Goal: Task Accomplishment & Management: Complete application form

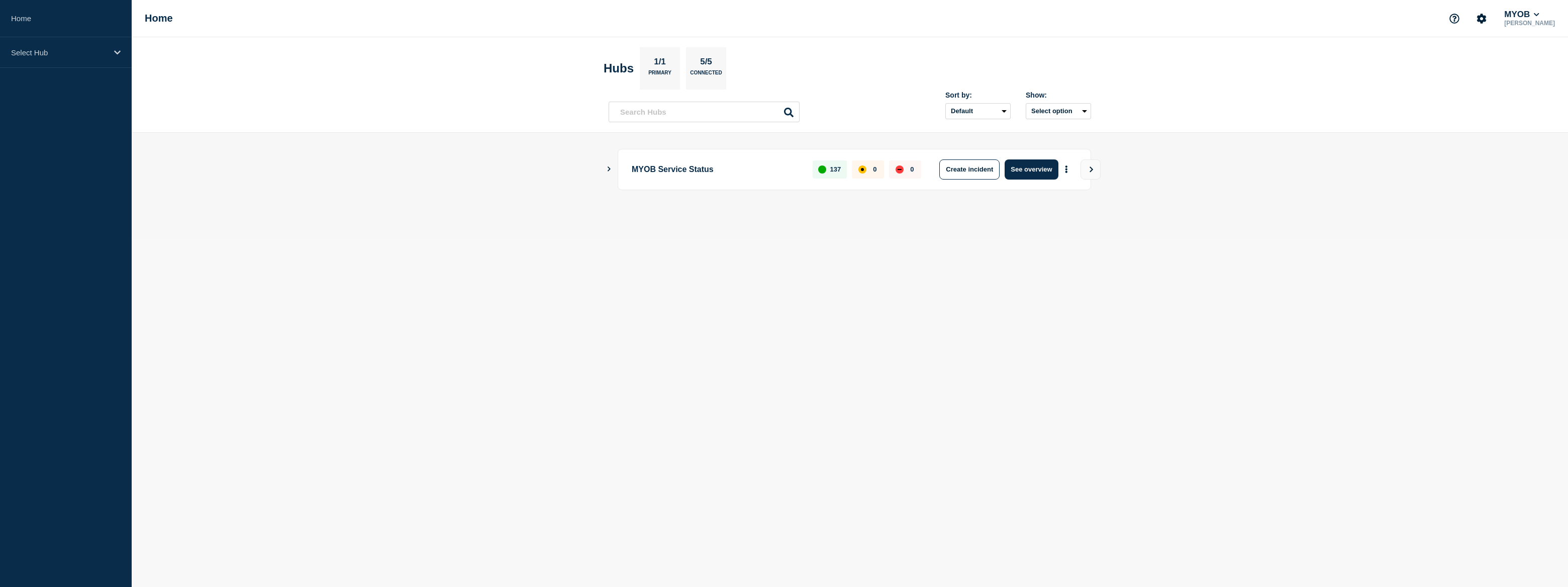
click at [612, 168] on icon "Show Connected Hubs" at bounding box center [609, 169] width 7 height 5
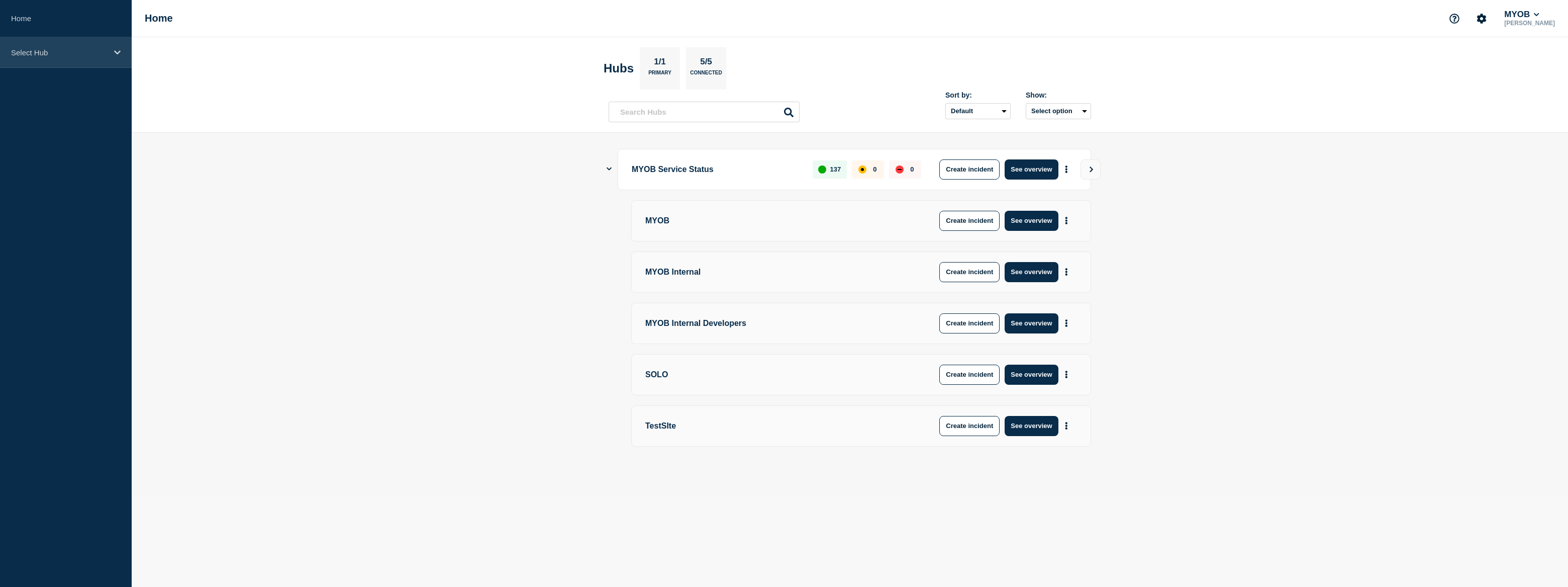
click at [91, 58] on div "Select Hub" at bounding box center [66, 52] width 131 height 30
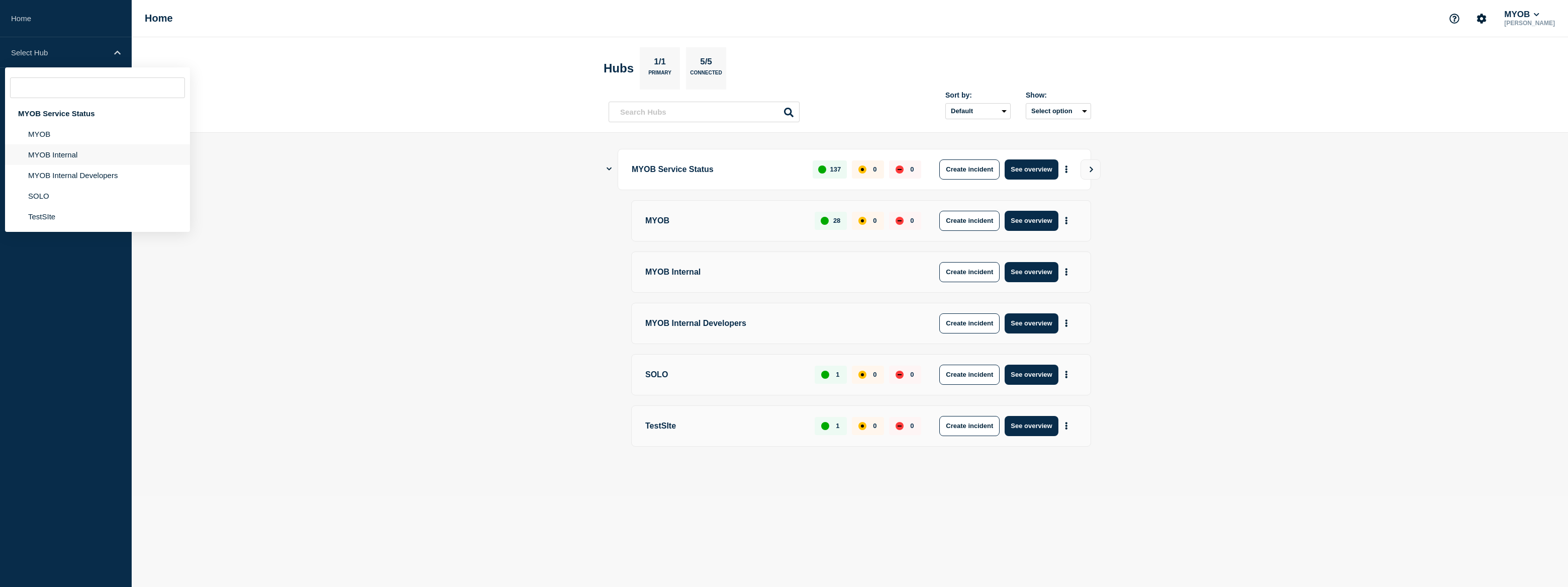
click at [100, 165] on li "MYOB Internal" at bounding box center [97, 175] width 185 height 21
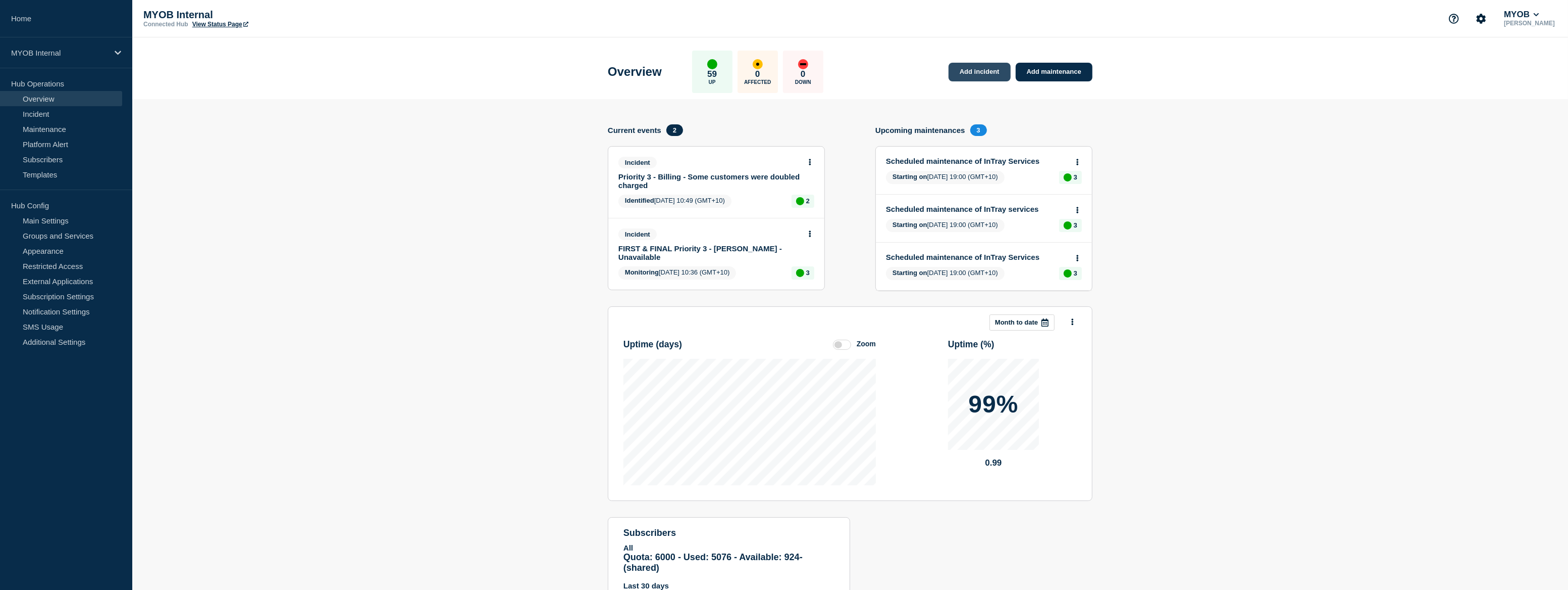
click at [983, 71] on link "Add incident" at bounding box center [980, 72] width 62 height 19
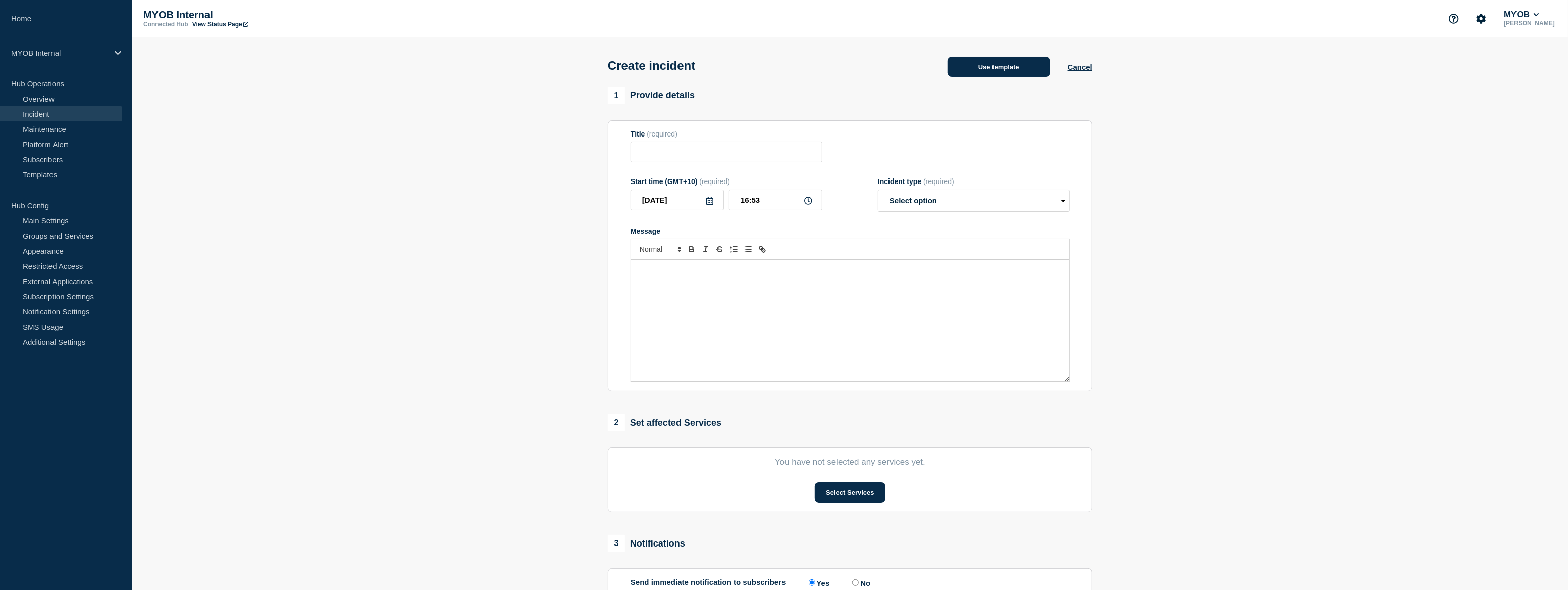
click at [984, 77] on button "Use template" at bounding box center [999, 66] width 103 height 20
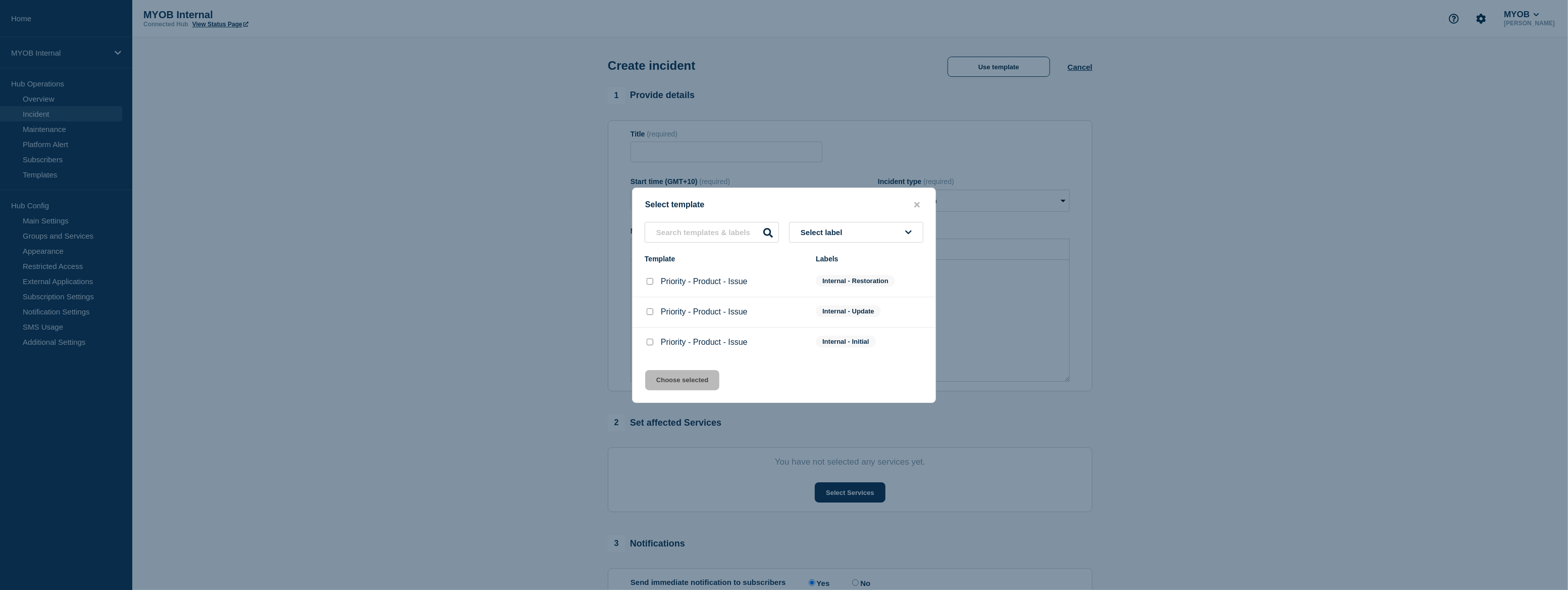
click at [711, 344] on p "Priority - Product - Issue" at bounding box center [704, 342] width 87 height 9
click at [651, 342] on input "Priority - Product - Issue checkbox" at bounding box center [650, 342] width 7 height 7
checkbox input "true"
click at [689, 381] on button "Choose selected" at bounding box center [682, 379] width 74 height 20
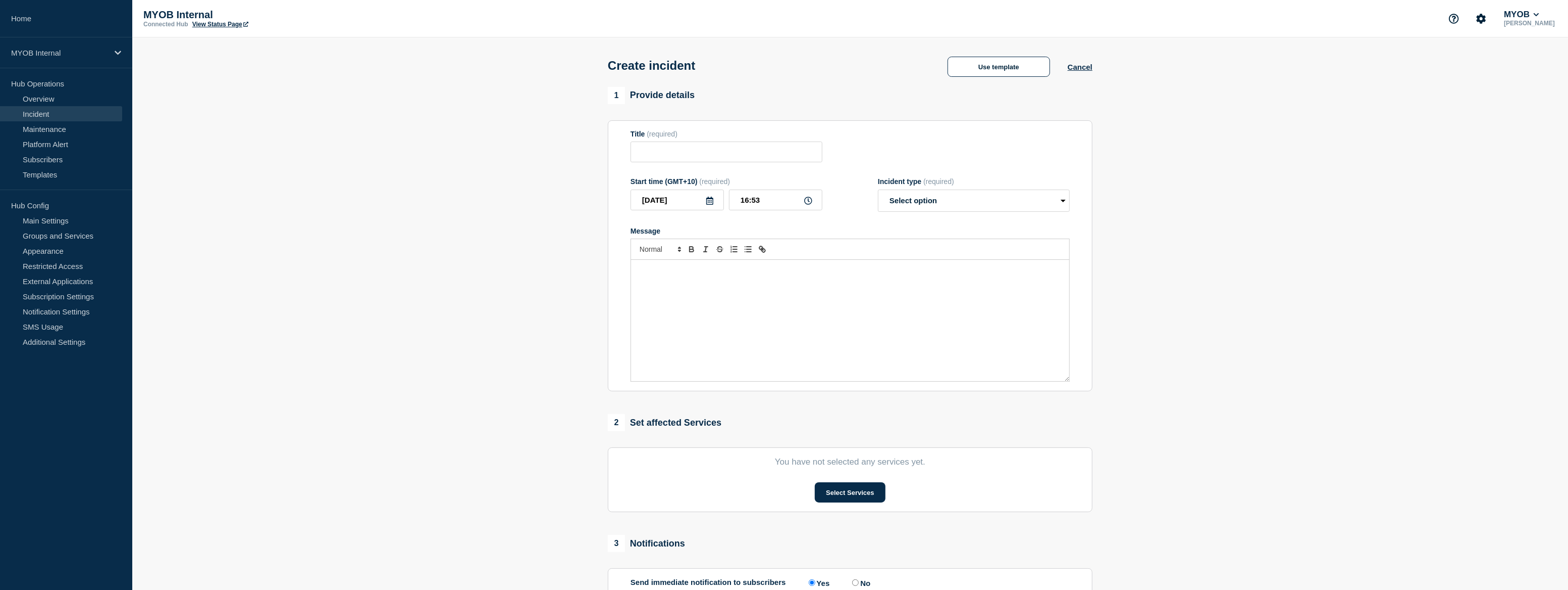
type input "Priority - Product - Issue"
select select "investigating"
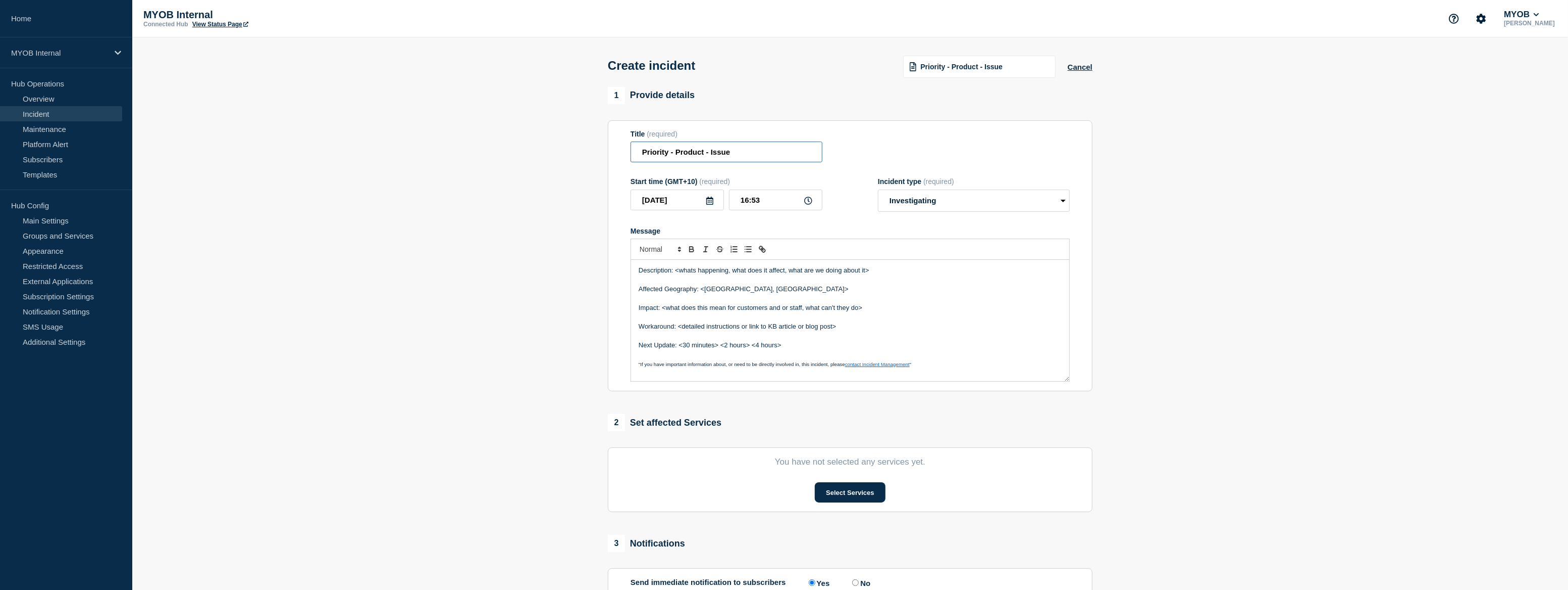
click at [669, 156] on input "Priority - Product - Issue" at bounding box center [727, 152] width 192 height 21
click at [696, 159] on input "Priority 3 - Product - Issue" at bounding box center [727, 152] width 192 height 21
drag, startPoint x: 810, startPoint y: 159, endPoint x: 788, endPoint y: 157, distance: 22.1
click at [810, 159] on input "Priority 3 - Billing - Issue" at bounding box center [727, 152] width 192 height 21
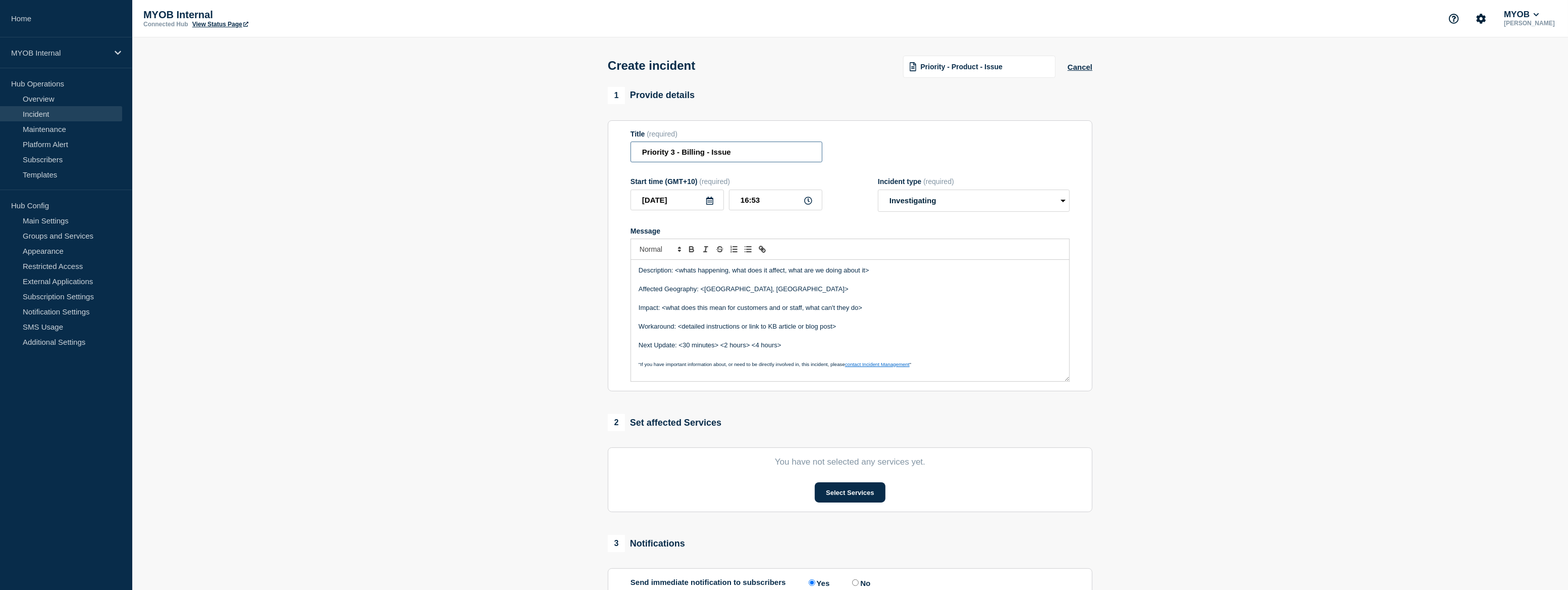
click at [717, 154] on input "Priority 3 - Billing - Issue" at bounding box center [727, 152] width 192 height 21
paste input "Lambda unable to process externalBillingPIIDFeeder"
type input "Priority 3 - Billing - Lambda unable to process externalBillingPIIDFeeder"
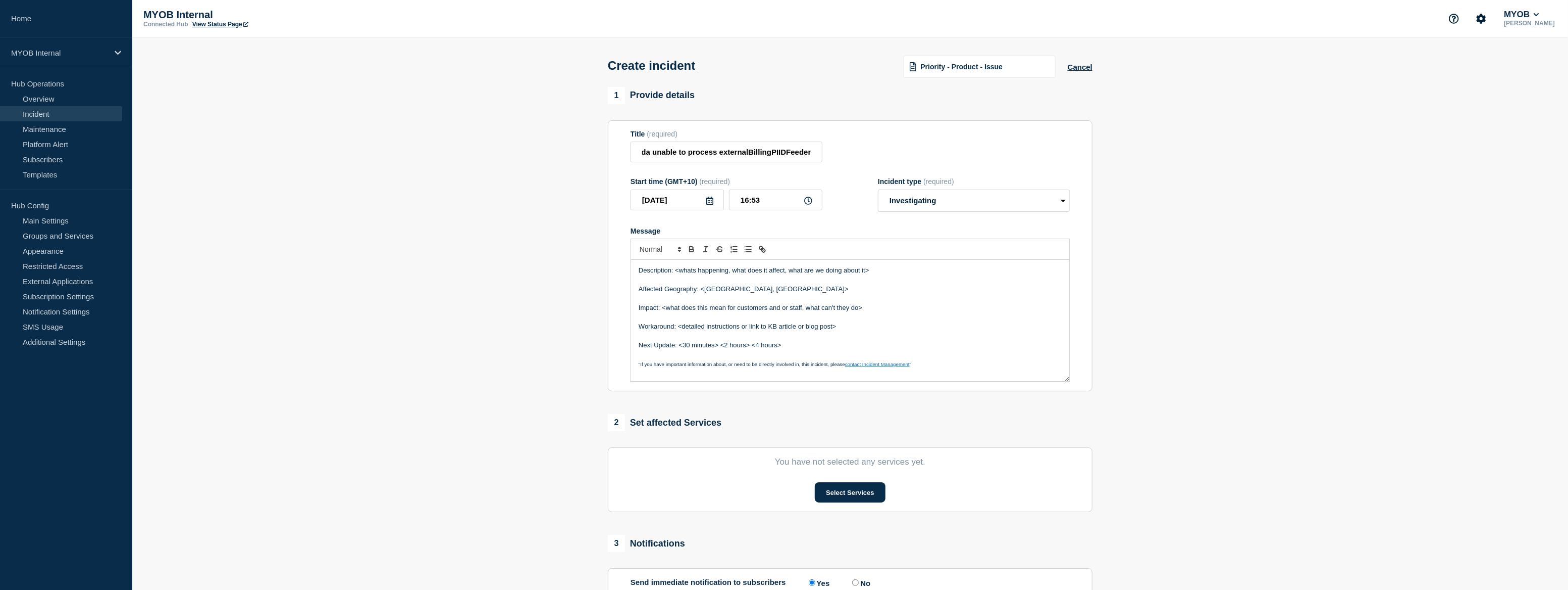
scroll to position [0, 0]
drag, startPoint x: 819, startPoint y: 268, endPoint x: 676, endPoint y: 276, distance: 143.2
click at [676, 275] on p "Description: <whats happening, what does it affect, what are we doing about it>" at bounding box center [850, 270] width 423 height 9
drag, startPoint x: 777, startPoint y: 157, endPoint x: 792, endPoint y: 157, distance: 15.0
click at [792, 157] on input "Priority 3 - Billing - Lambda unable to process externalBillingPIIDFeeder" at bounding box center [727, 152] width 192 height 21
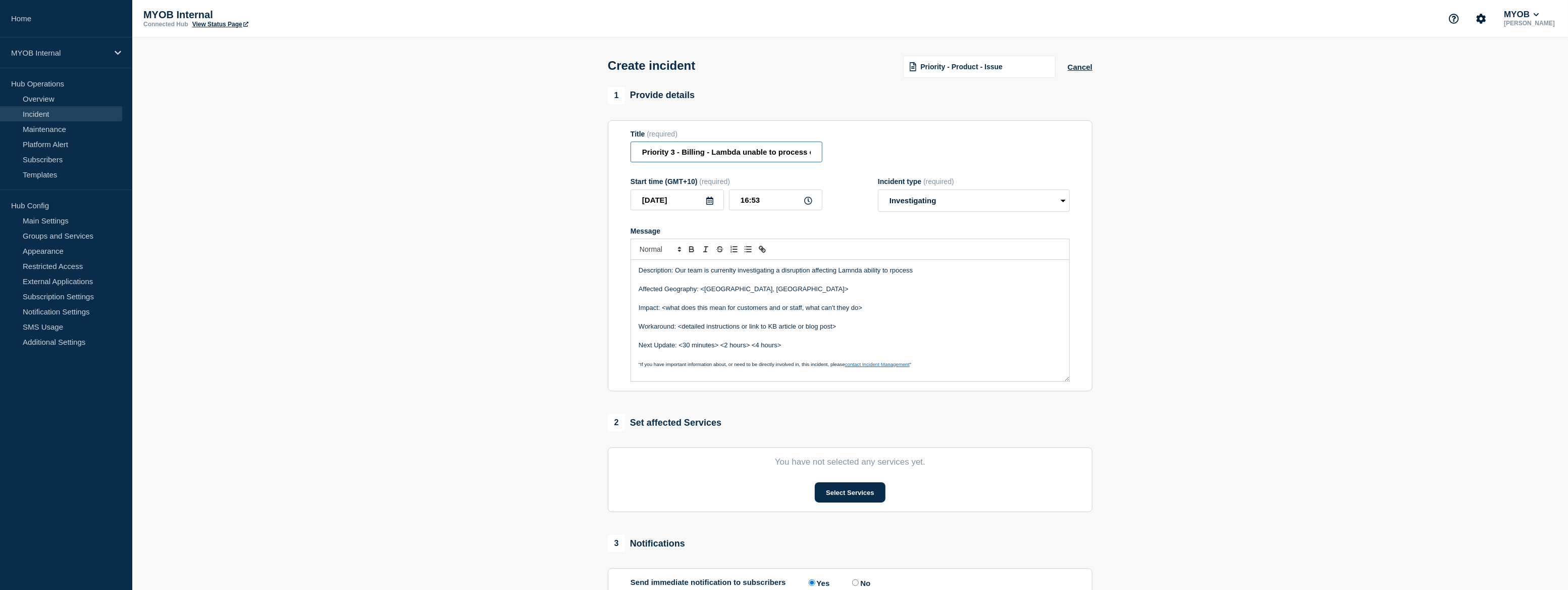
scroll to position [0, 91]
drag, startPoint x: 771, startPoint y: 157, endPoint x: 838, endPoint y: 157, distance: 67.0
click at [838, 157] on div "Title (required) Priority 3 - Billing - Lambda unable to process externalBillin…" at bounding box center [850, 146] width 439 height 33
drag, startPoint x: 934, startPoint y: 278, endPoint x: 909, endPoint y: 276, distance: 25.1
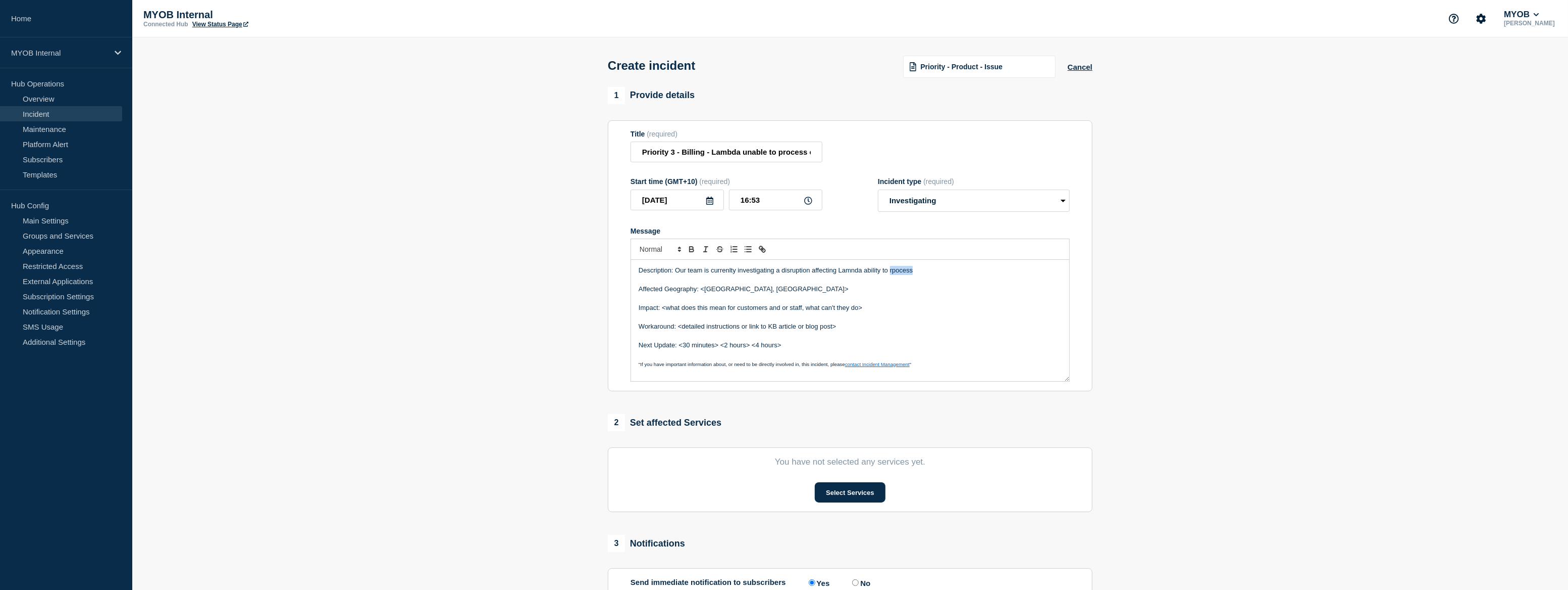
click at [897, 275] on p "Description: Our team is currenlty investigating a disruption affecting Lamnda …" at bounding box center [850, 270] width 423 height 9
drag, startPoint x: 838, startPoint y: 275, endPoint x: 1002, endPoint y: 280, distance: 164.1
click at [1002, 280] on div "Description: Our team is currenlty investigating a disruption affecting Lamnda …" at bounding box center [850, 320] width 438 height 121
click at [837, 275] on p "Description: Our team is currenlty investigating a disruption affecting [PERSON…" at bounding box center [850, 270] width 423 height 9
drag, startPoint x: 1062, startPoint y: 274, endPoint x: 673, endPoint y: 270, distance: 389.0
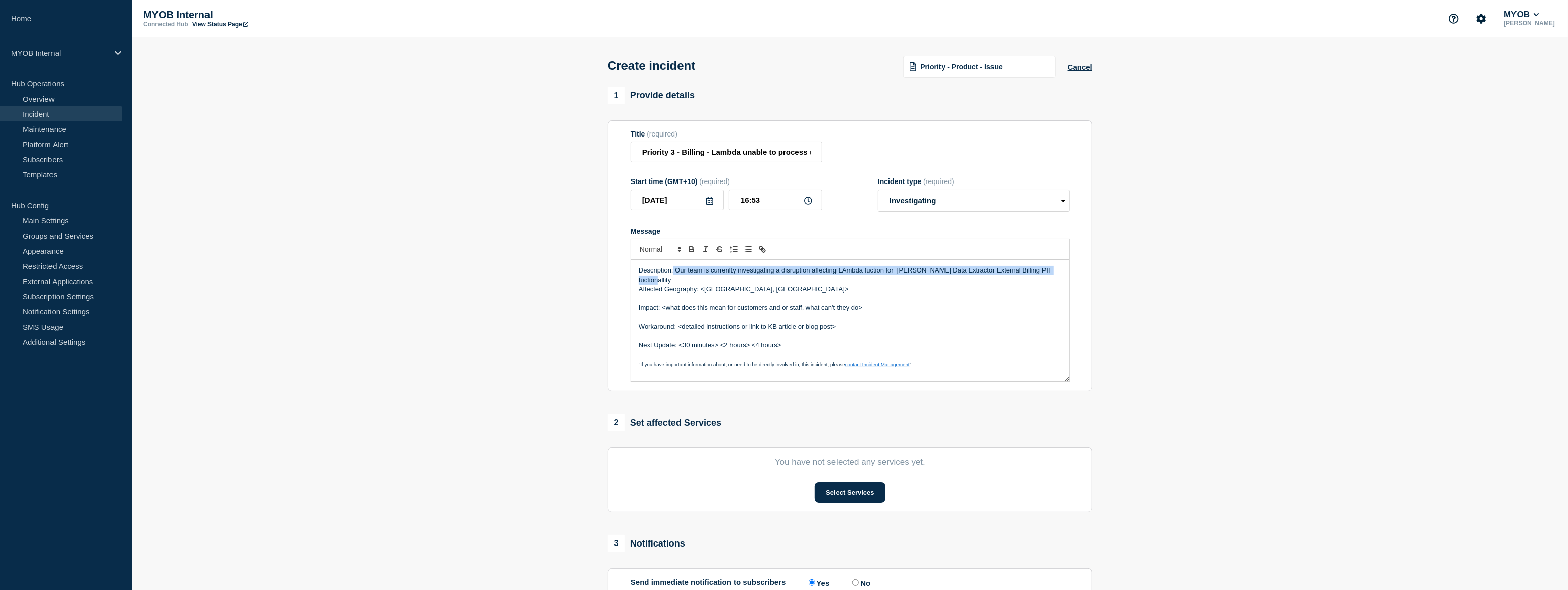
click at [673, 270] on div "Description: Our team is currenlty investigating a disruption affecting LAmbda …" at bounding box center [850, 320] width 438 height 121
copy p "Our team is currenlty investigating a disruption affecting LAmbda fuction for […"
click at [783, 301] on p "Affected Geography: <[GEOGRAPHIC_DATA], [GEOGRAPHIC_DATA]>" at bounding box center [850, 299] width 423 height 9
click at [734, 300] on p "Affected Geography: <[GEOGRAPHIC_DATA], [GEOGRAPHIC_DATA]" at bounding box center [850, 299] width 423 height 9
click at [704, 301] on p "Affected Geography: <Australia & [GEOGRAPHIC_DATA]" at bounding box center [850, 299] width 423 height 9
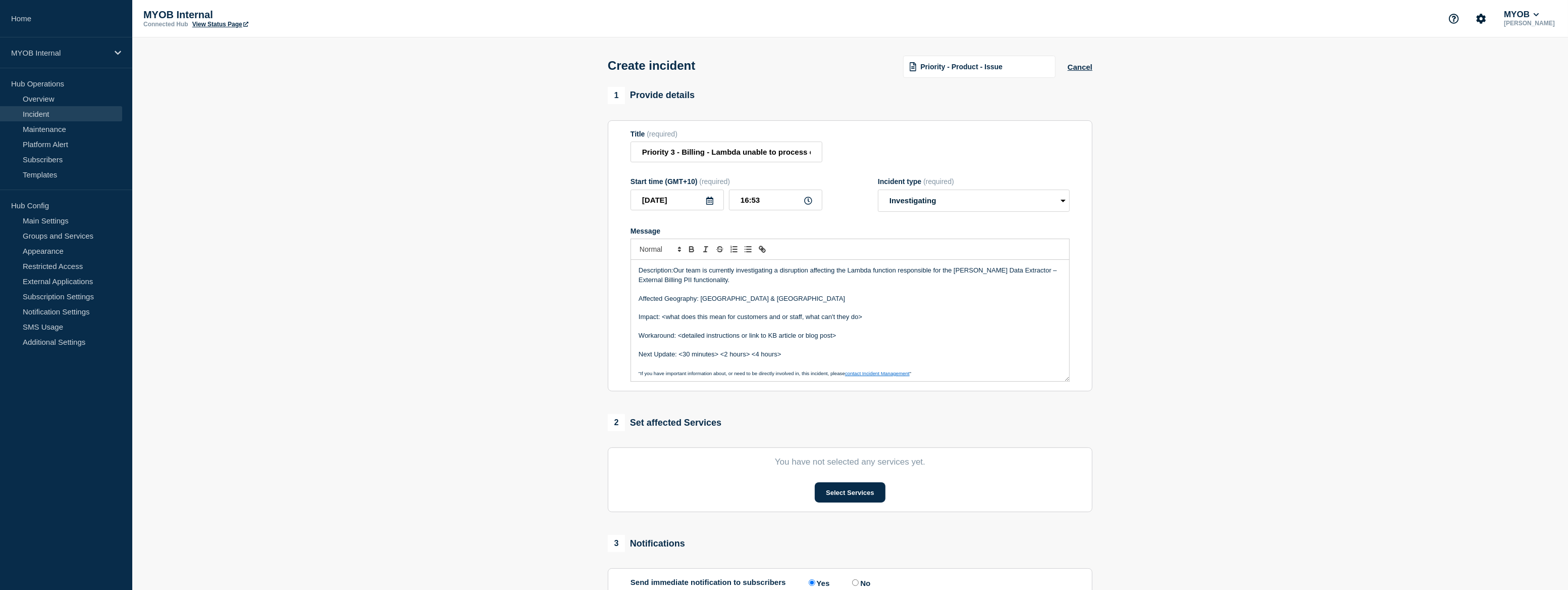
drag, startPoint x: 1006, startPoint y: 318, endPoint x: 990, endPoint y: 326, distance: 17.9
click at [1006, 318] on p "Impact: <what does this mean for customers and or staff, what can't they do>" at bounding box center [850, 316] width 423 height 9
click at [864, 340] on p "Workaround: <detailed instructions or link to KB article or blog post>" at bounding box center [850, 335] width 423 height 9
drag, startPoint x: 873, startPoint y: 323, endPoint x: 664, endPoint y: 319, distance: 209.0
click at [664, 319] on p "Impact: <what does this mean for customers and or staff, what can't they do>" at bounding box center [850, 316] width 423 height 9
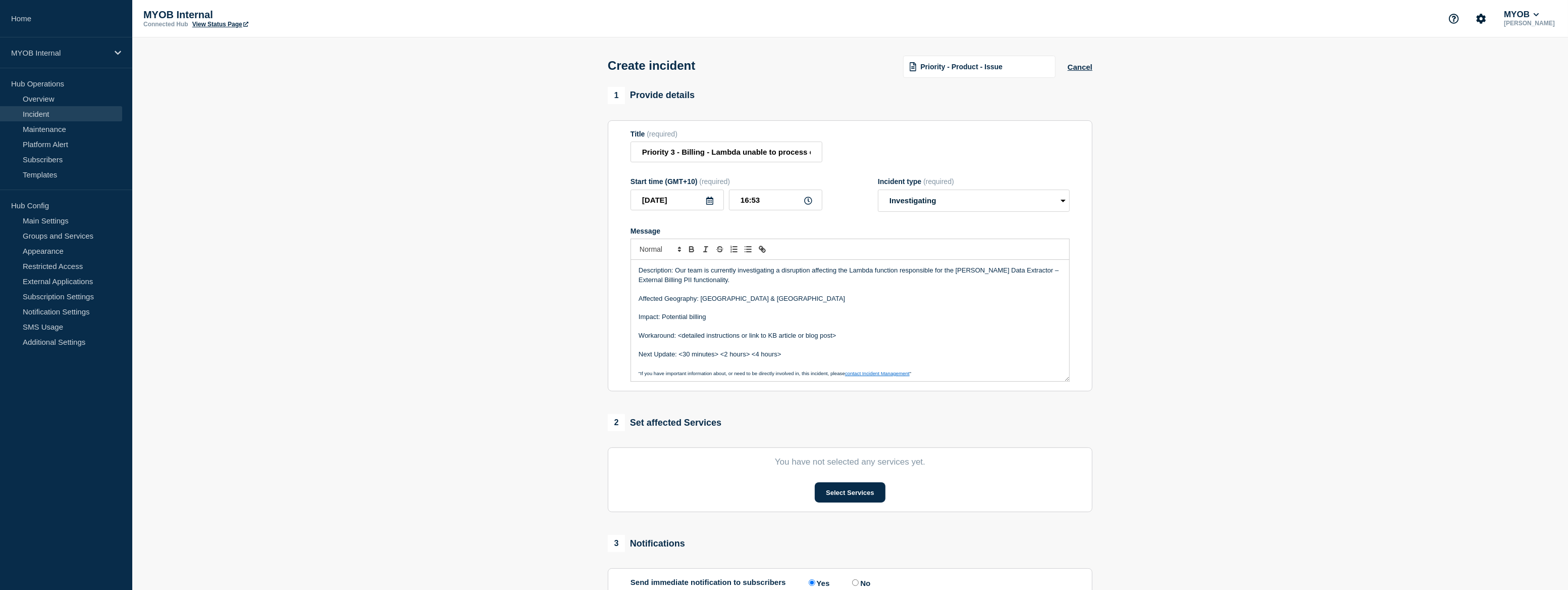
click at [712, 321] on p "Impact: Potential billing" at bounding box center [850, 316] width 423 height 9
click at [691, 319] on p "Impact: Potential billing" at bounding box center [850, 316] width 423 height 9
click at [712, 319] on span "missing some customer billing." at bounding box center [733, 316] width 89 height 7
drag, startPoint x: 838, startPoint y: 340, endPoint x: 679, endPoint y: 339, distance: 159.0
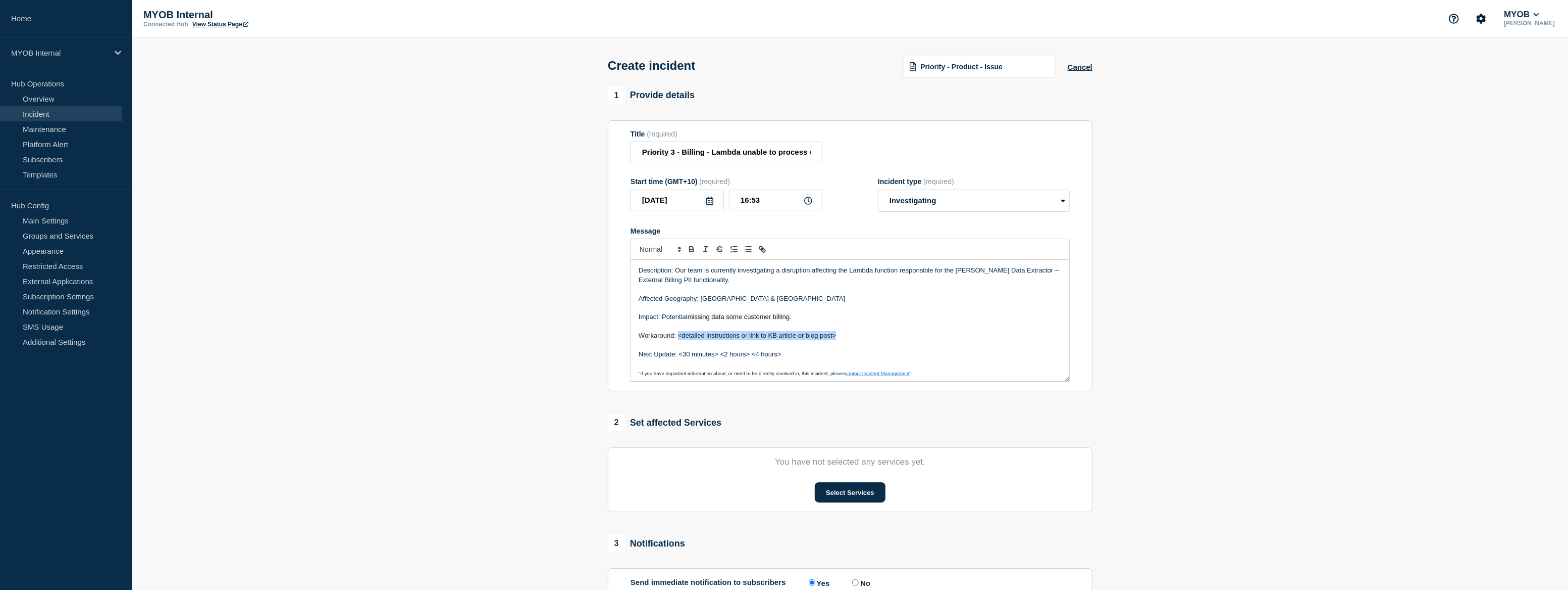
click at [679, 339] on p "Workaround: <detailed instructions or link to KB article or blog post>" at bounding box center [850, 335] width 423 height 9
drag, startPoint x: 756, startPoint y: 355, endPoint x: 680, endPoint y: 359, distance: 76.1
click at [680, 359] on p "Next Update: <30 minutes> <2 hours> <4 hours>" at bounding box center [850, 354] width 423 height 9
click at [713, 357] on p "Next Update: 4 hours>" at bounding box center [850, 354] width 423 height 9
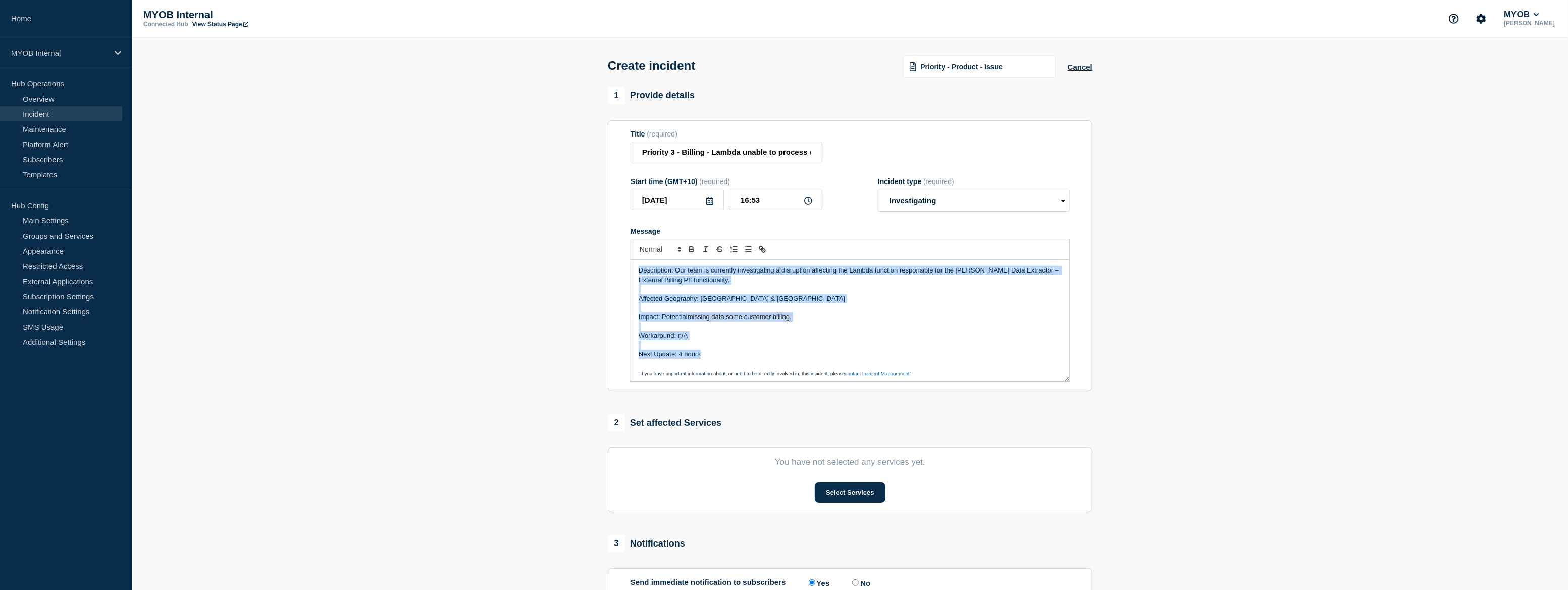
drag, startPoint x: 713, startPoint y: 357, endPoint x: 629, endPoint y: 267, distance: 123.1
click at [629, 267] on section "Title (required) Priority 3 - Billing - Lambda unable to process externalBillin…" at bounding box center [850, 256] width 485 height 271
copy div "Description: Our team is currently investigating a disruption affecting the Lam…"
click at [868, 495] on button "Select Services" at bounding box center [850, 492] width 70 height 20
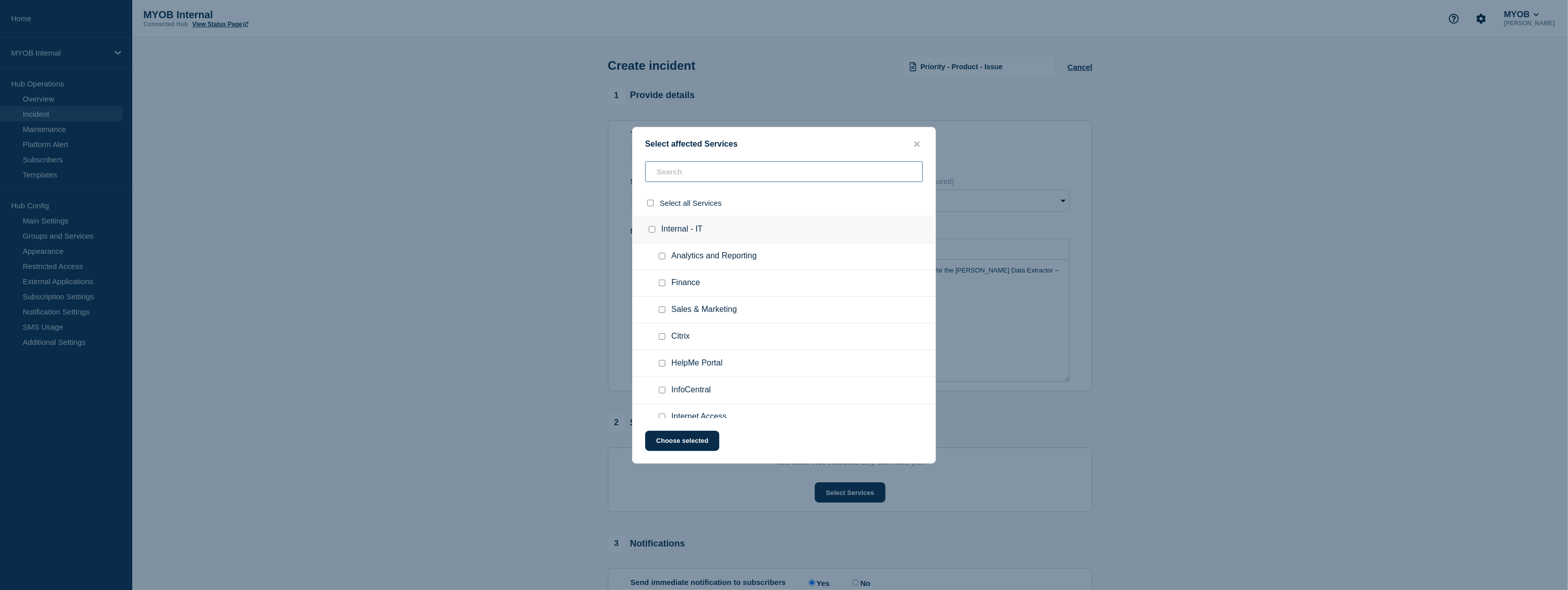
click at [692, 176] on input "text" at bounding box center [784, 171] width 278 height 21
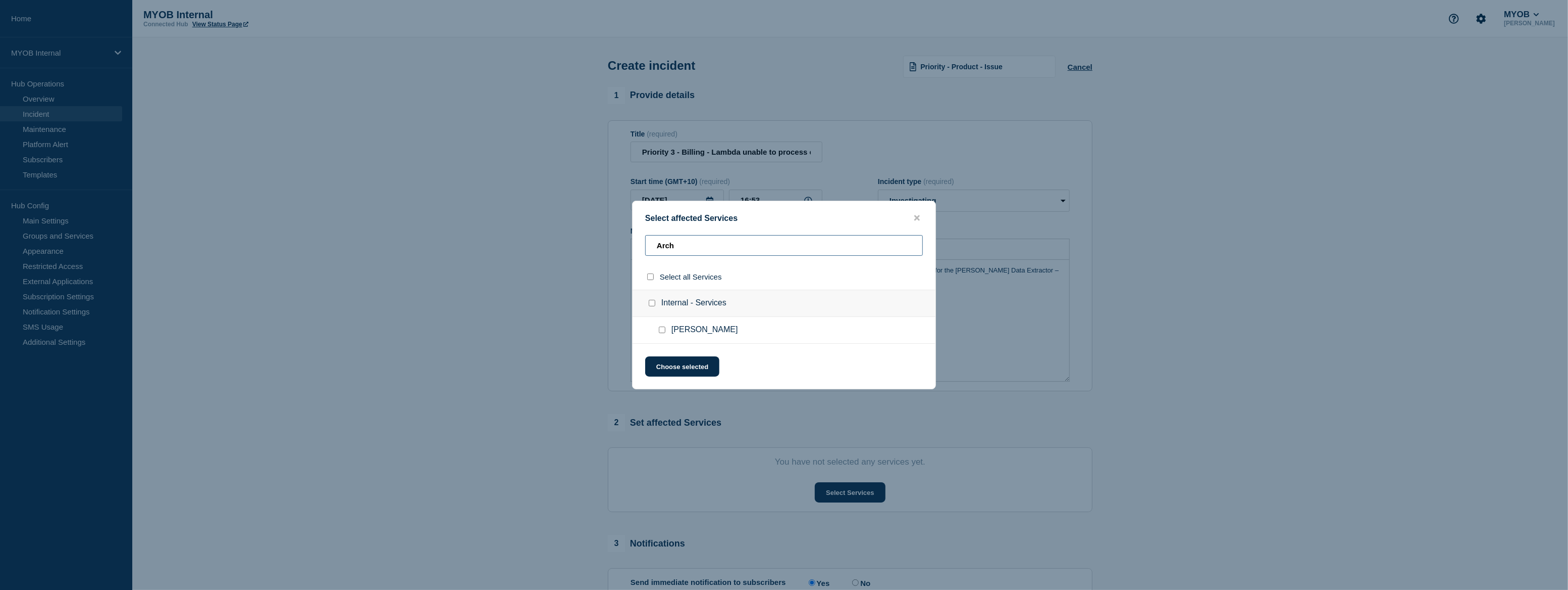
type input "Arch"
click at [684, 330] on span "[PERSON_NAME]" at bounding box center [704, 330] width 67 height 10
click at [664, 330] on input "Archie checkbox" at bounding box center [662, 329] width 7 height 7
checkbox input "true"
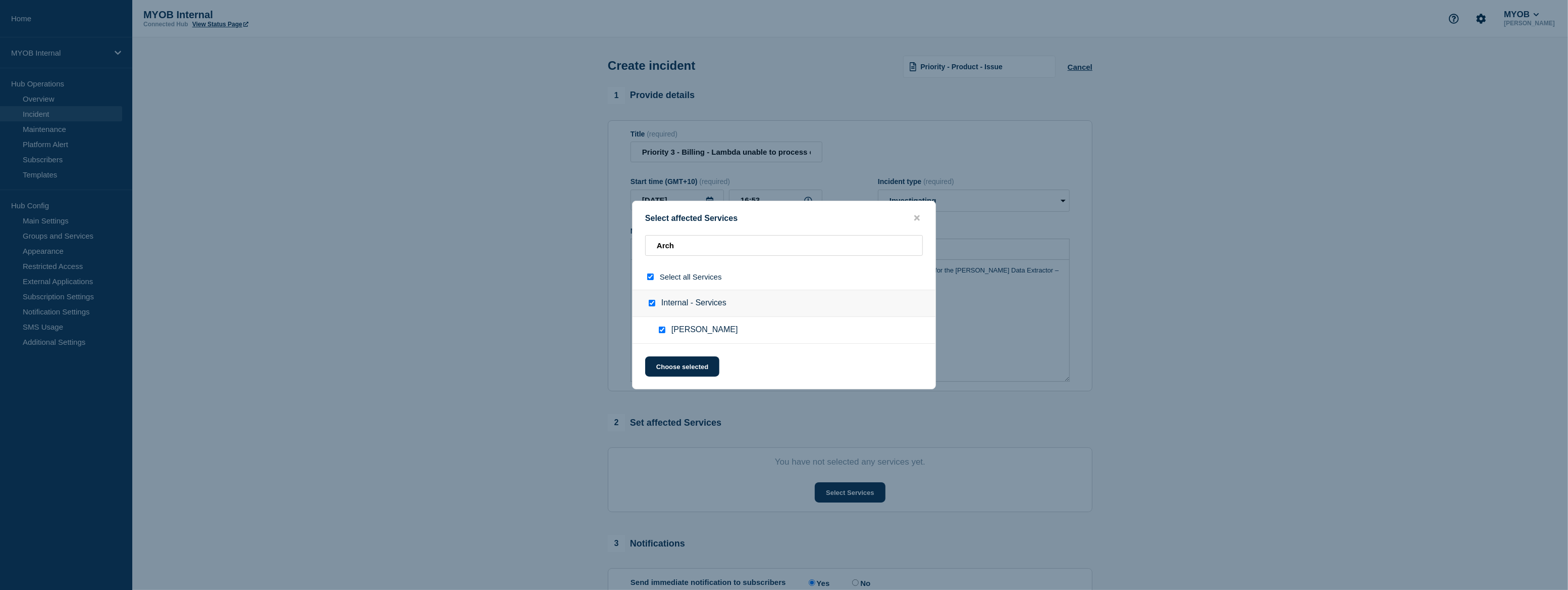
checkbox input "true"
click at [706, 244] on input "Arch" at bounding box center [784, 245] width 278 height 21
type input "M"
checkbox input "false"
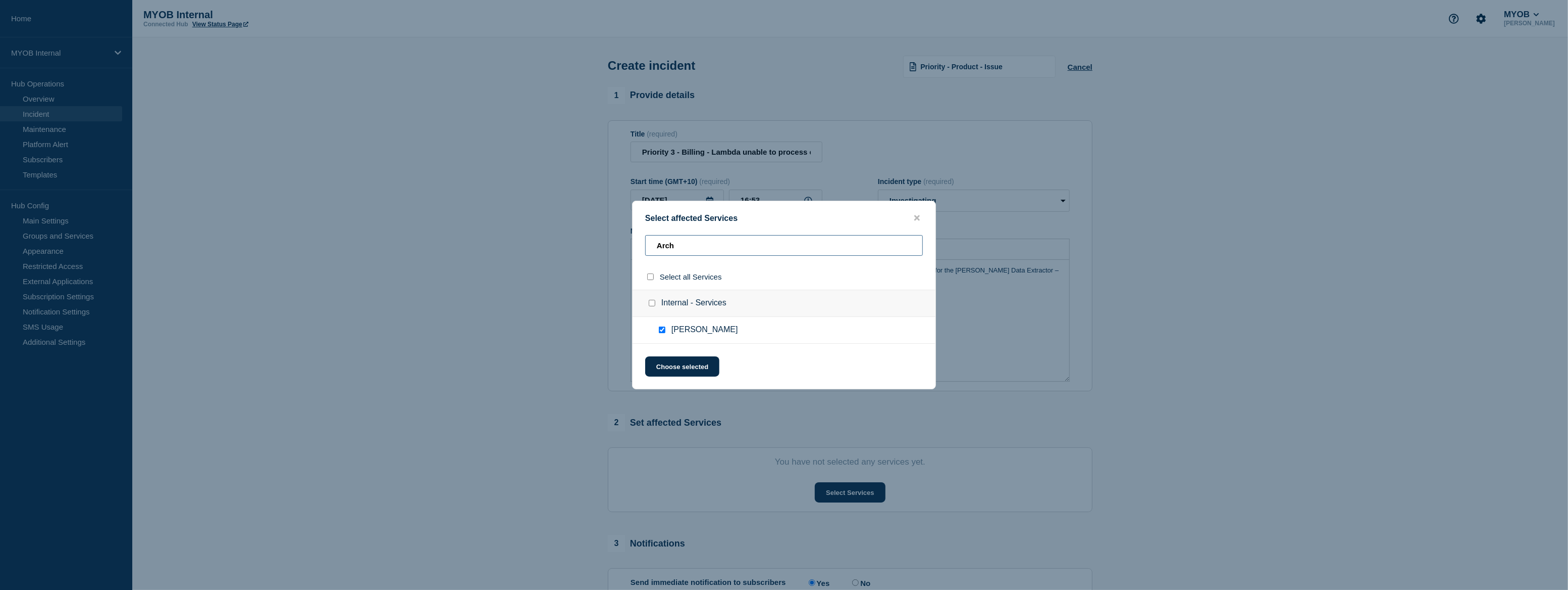
checkbox input "false"
type input "MYOB B"
click at [662, 330] on input "MYOB Business checkbox" at bounding box center [662, 329] width 7 height 7
checkbox input "true"
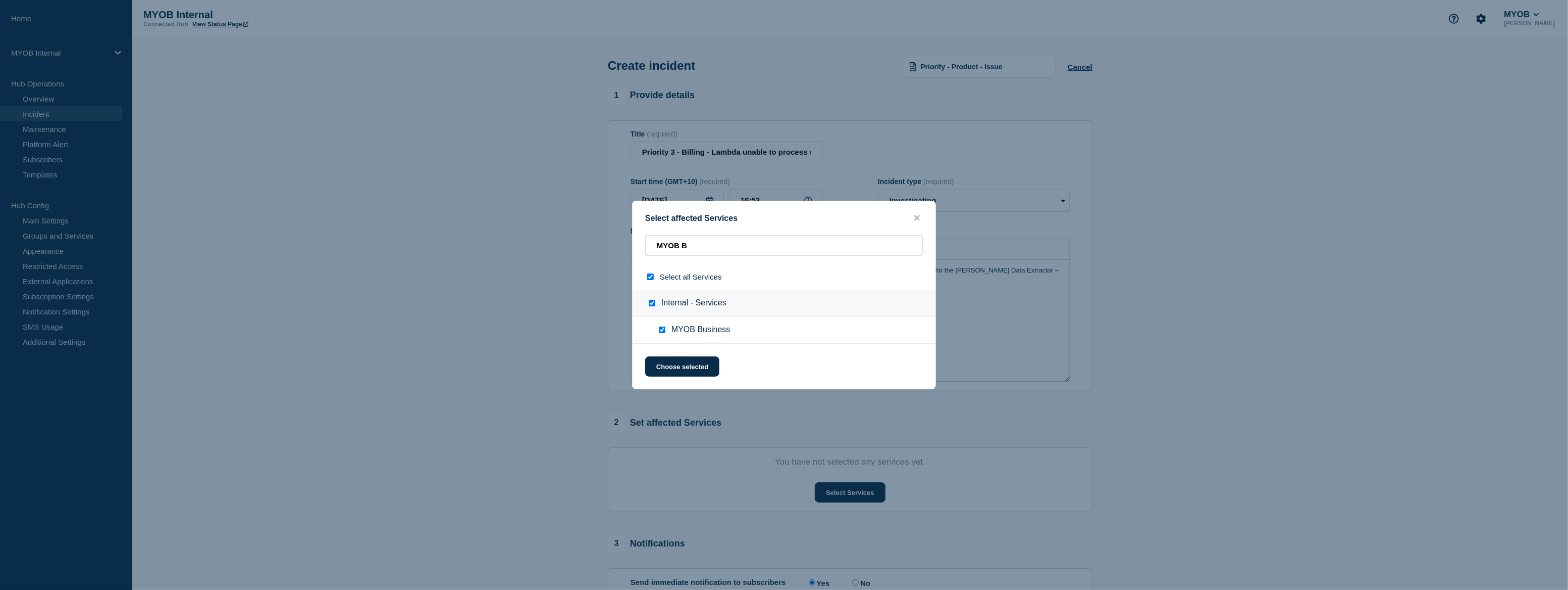
checkbox input "true"
click at [691, 246] on input "MYOB B" at bounding box center [784, 245] width 278 height 21
type input "A"
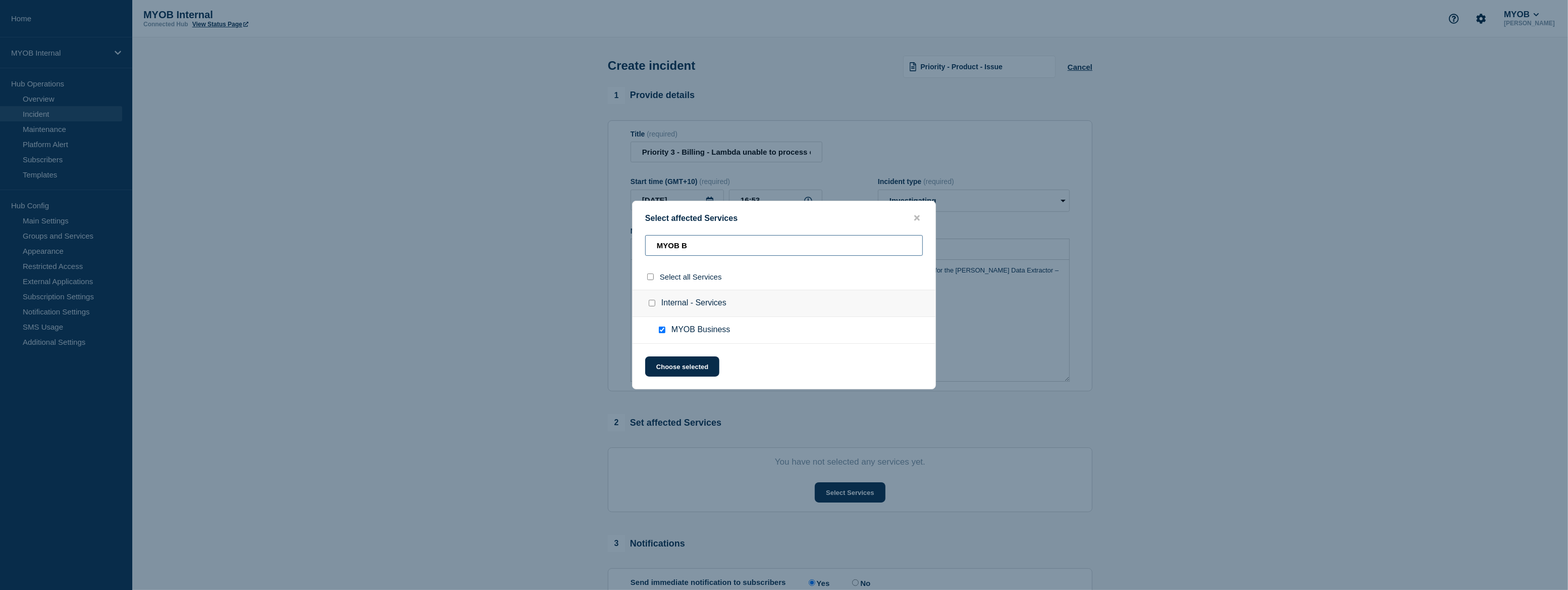
checkbox input "false"
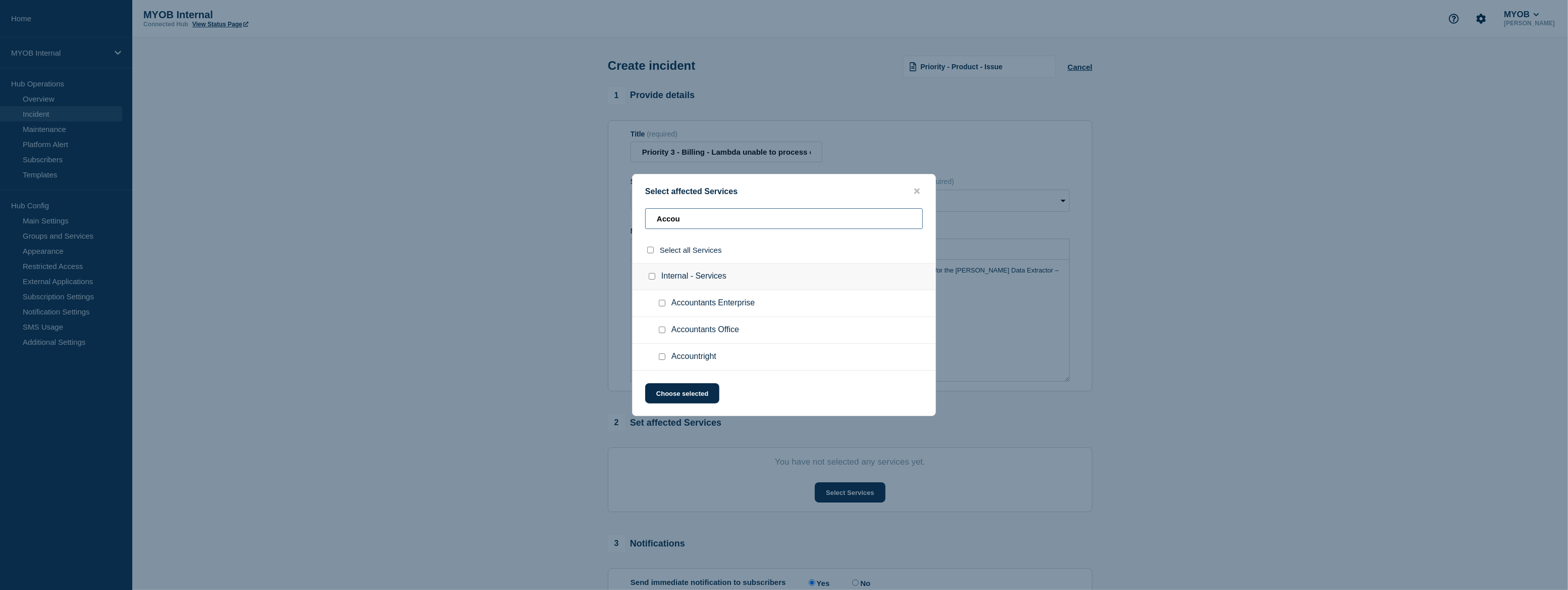
type input "Accou"
click at [662, 355] on input "Accountright checkbox" at bounding box center [662, 356] width 7 height 7
checkbox input "true"
click at [690, 395] on button "Choose selected" at bounding box center [682, 393] width 74 height 20
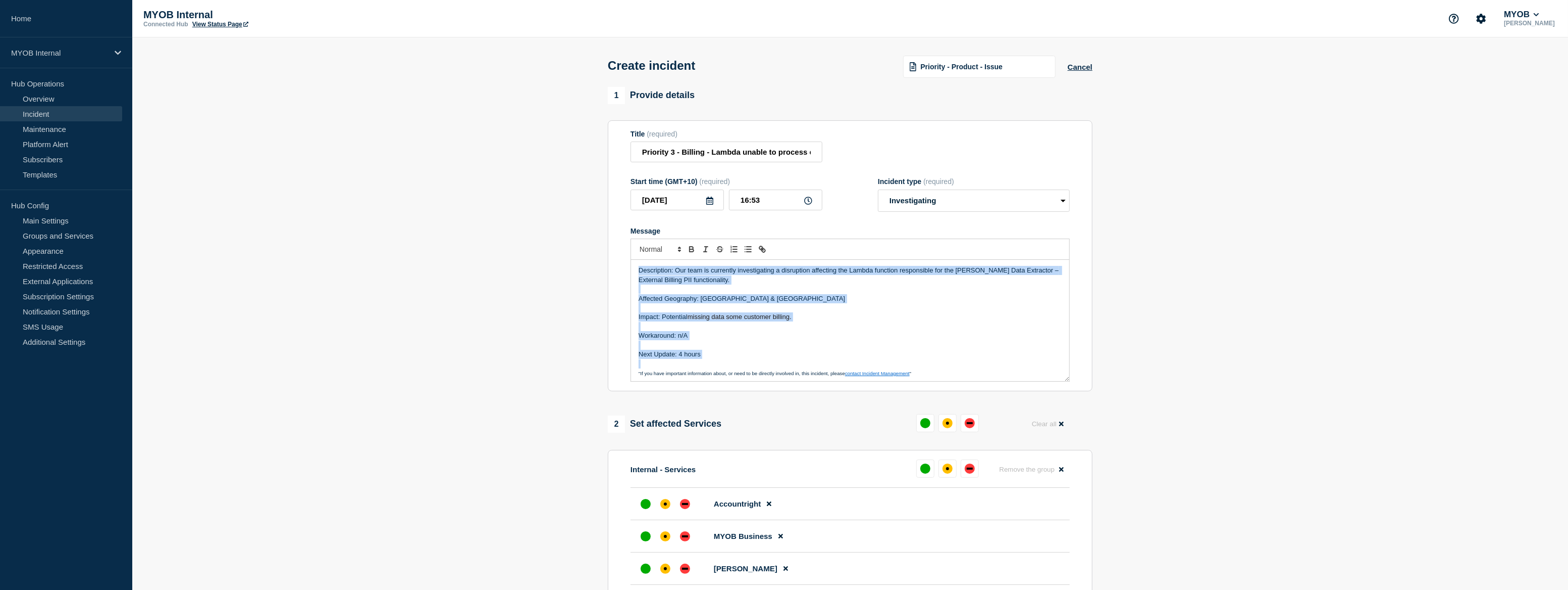
drag, startPoint x: 722, startPoint y: 365, endPoint x: 630, endPoint y: 268, distance: 133.7
click at [630, 268] on section "Title (required) Priority 3 - Billing - Lambda unable to process externalBillin…" at bounding box center [850, 256] width 485 height 271
copy div "Description: Our team is currently investigating a disruption affecting the Lam…"
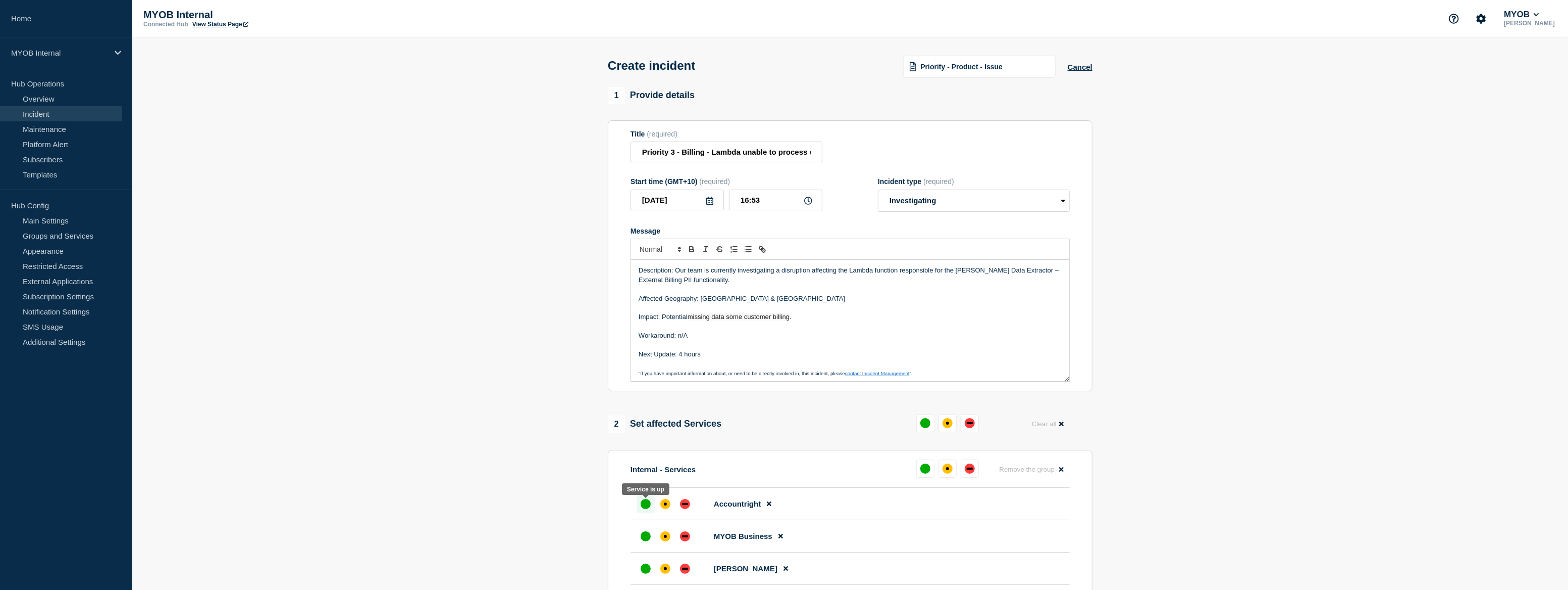
click at [645, 506] on div "up" at bounding box center [646, 504] width 10 height 10
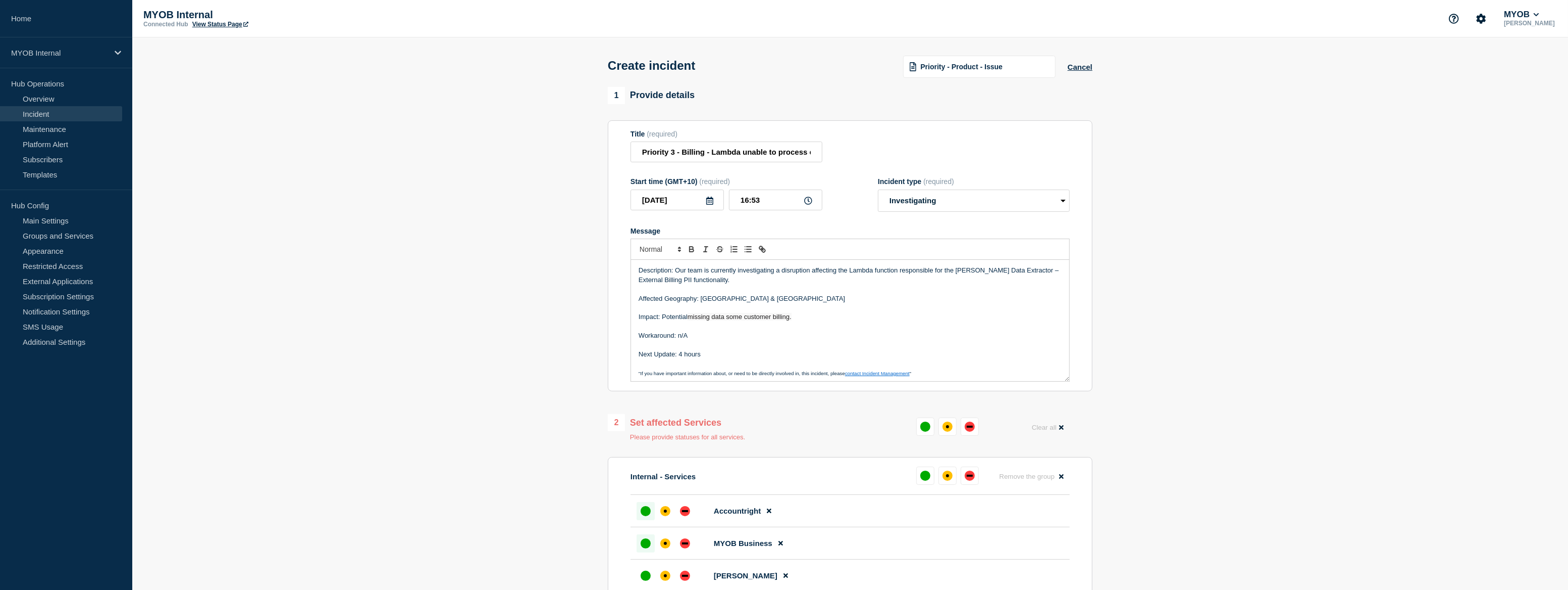
click at [642, 546] on div "up" at bounding box center [646, 543] width 10 height 10
click at [665, 577] on div "affected" at bounding box center [665, 575] width 3 height 3
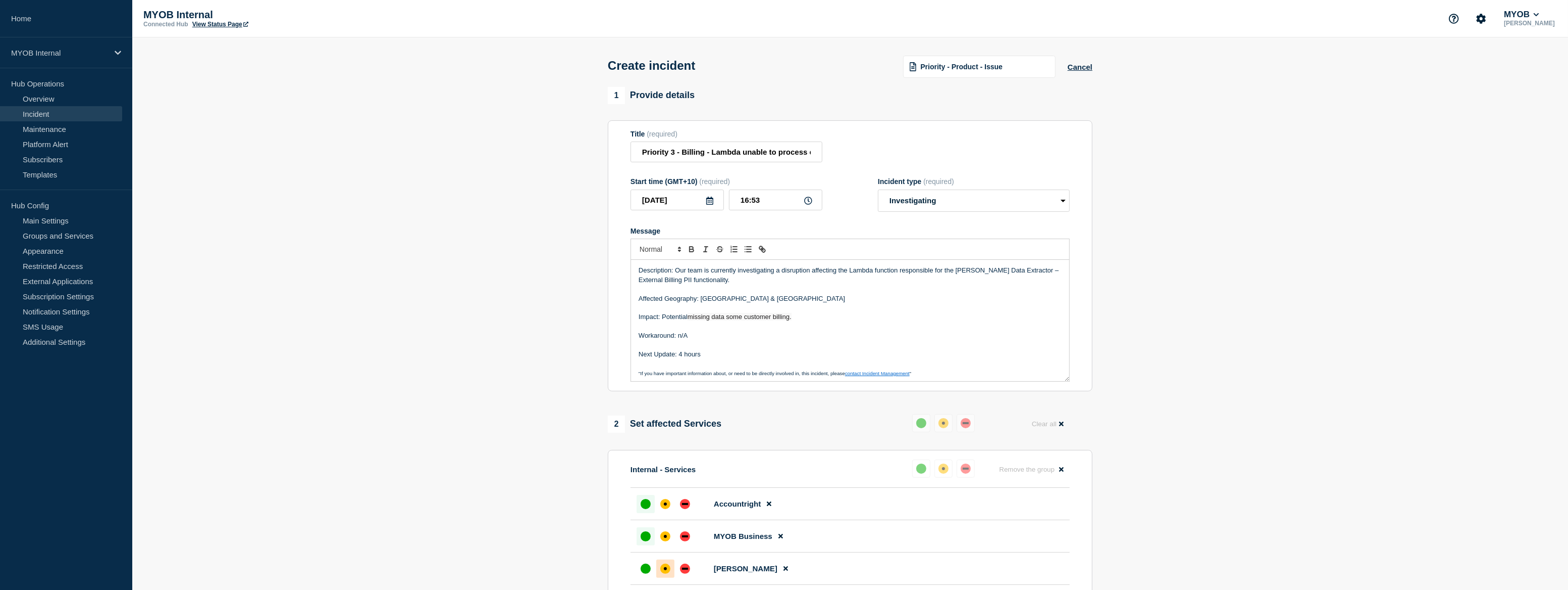
click at [719, 358] on p "Next Update: 4 hours" at bounding box center [850, 354] width 423 height 9
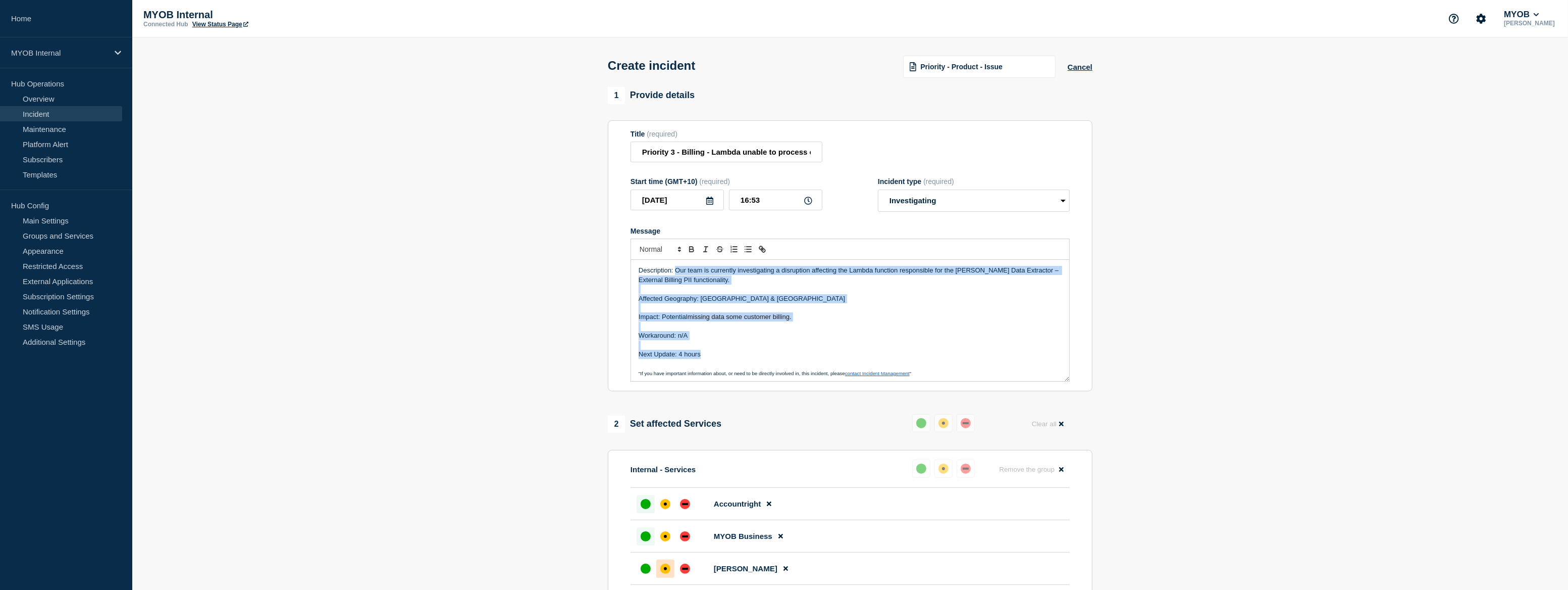
drag, startPoint x: 701, startPoint y: 355, endPoint x: 677, endPoint y: 273, distance: 85.4
click at [677, 273] on div "Description: Our team is currently investigating a disruption affecting the Lam…" at bounding box center [850, 320] width 438 height 121
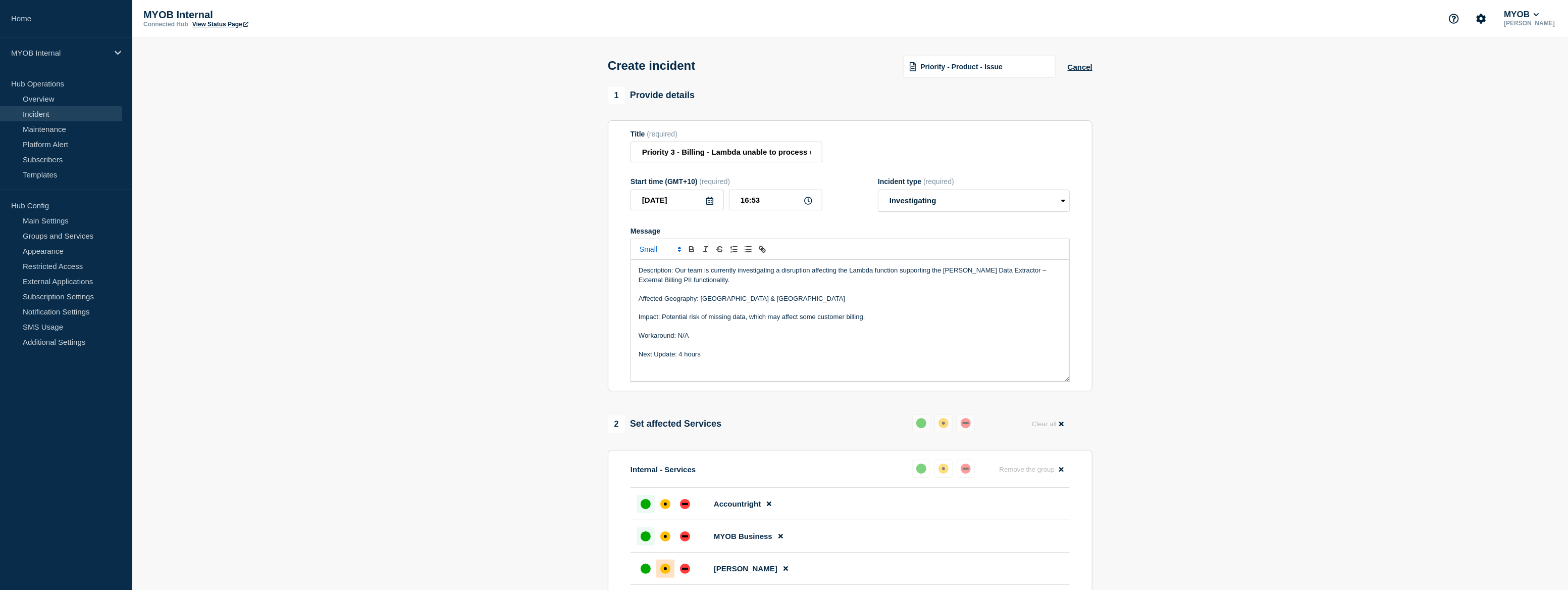
scroll to position [4, 0]
click at [720, 369] on p "Message" at bounding box center [850, 368] width 423 height 9
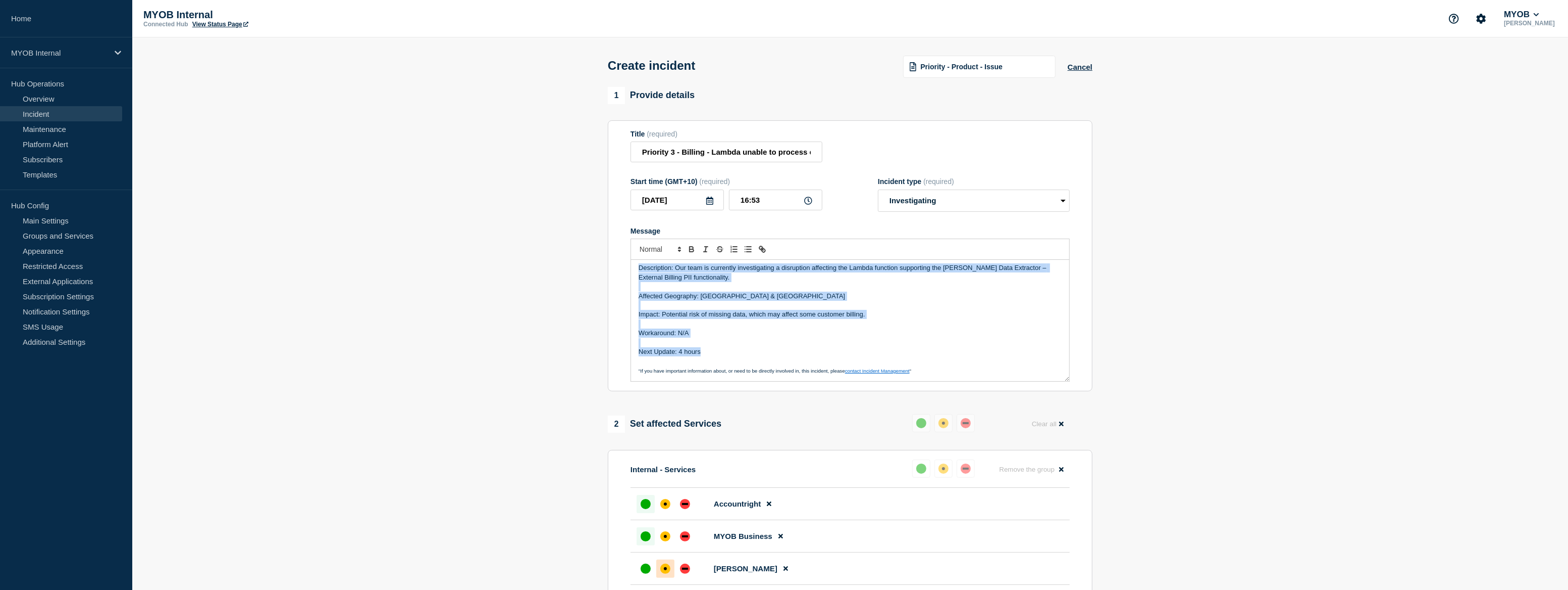
scroll to position [0, 0]
drag, startPoint x: 711, startPoint y: 357, endPoint x: 627, endPoint y: 260, distance: 128.3
click at [627, 260] on section "Title (required) Priority 3 - Billing - Lambda unable to process externalBillin…" at bounding box center [850, 256] width 485 height 271
copy div "Description: Our team is currently investigating a disruption affecting the Lam…"
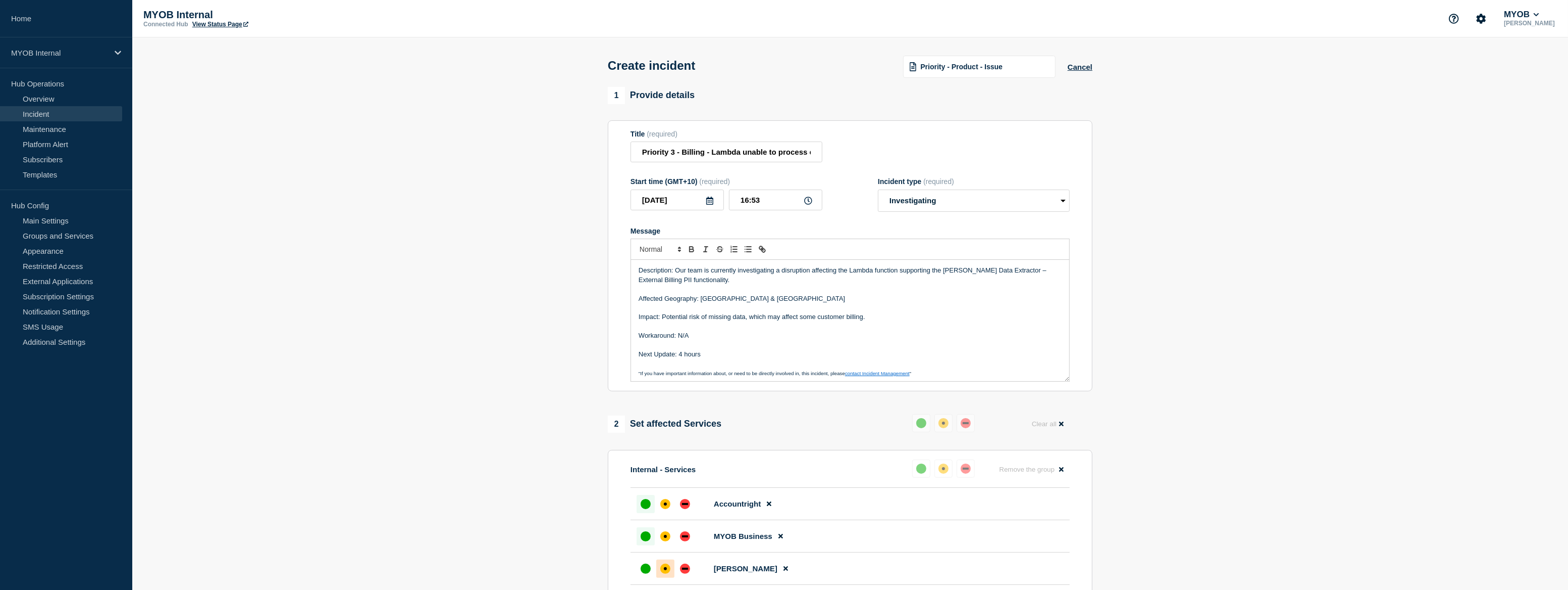
click at [1219, 318] on section "1 Provide details Title (required) Priority 3 - Billing - Lambda unable to proc…" at bounding box center [850, 435] width 1436 height 696
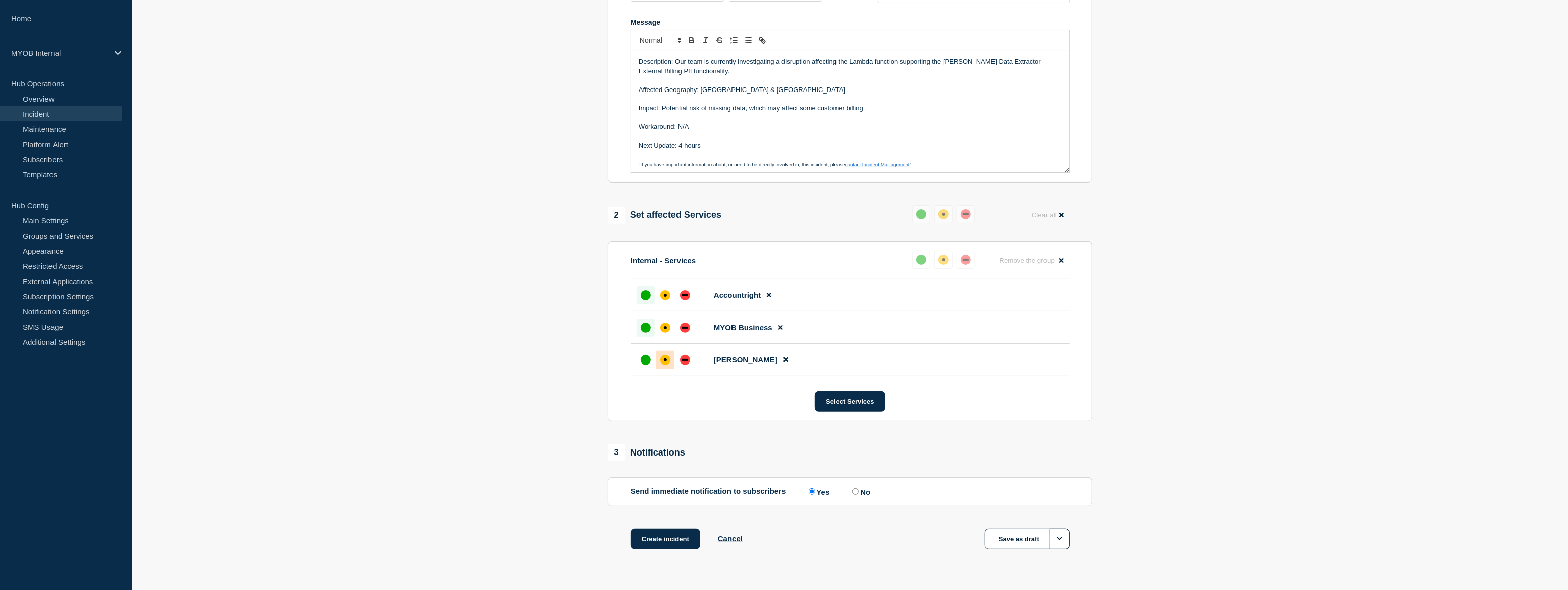
scroll to position [235, 0]
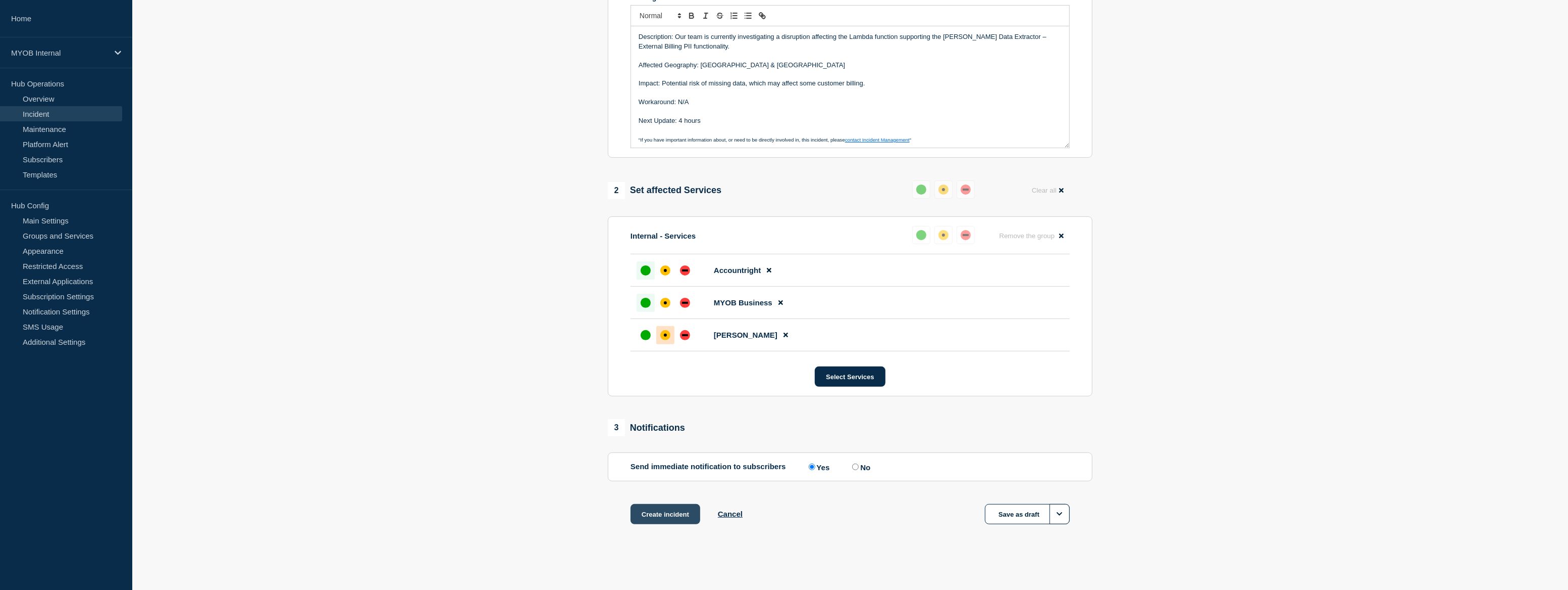
click at [675, 517] on button "Create incident" at bounding box center [665, 513] width 70 height 20
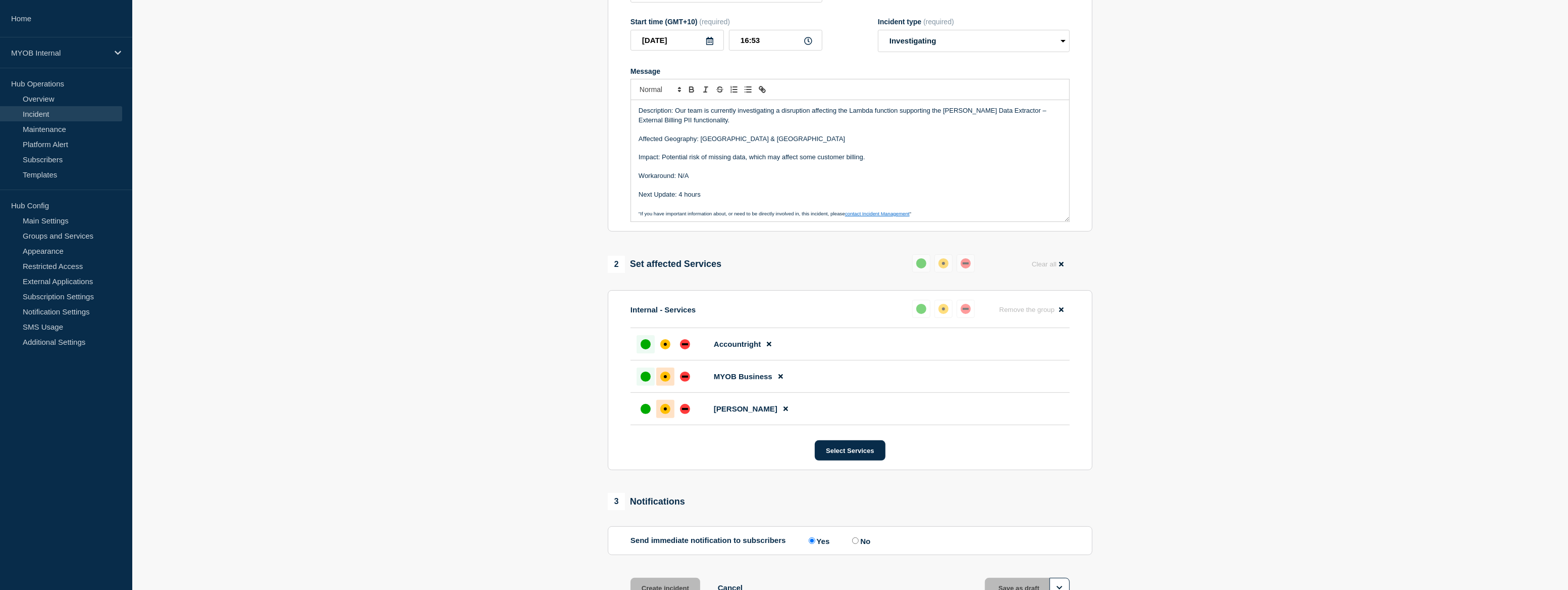
scroll to position [7, 0]
